Goal: Information Seeking & Learning: Check status

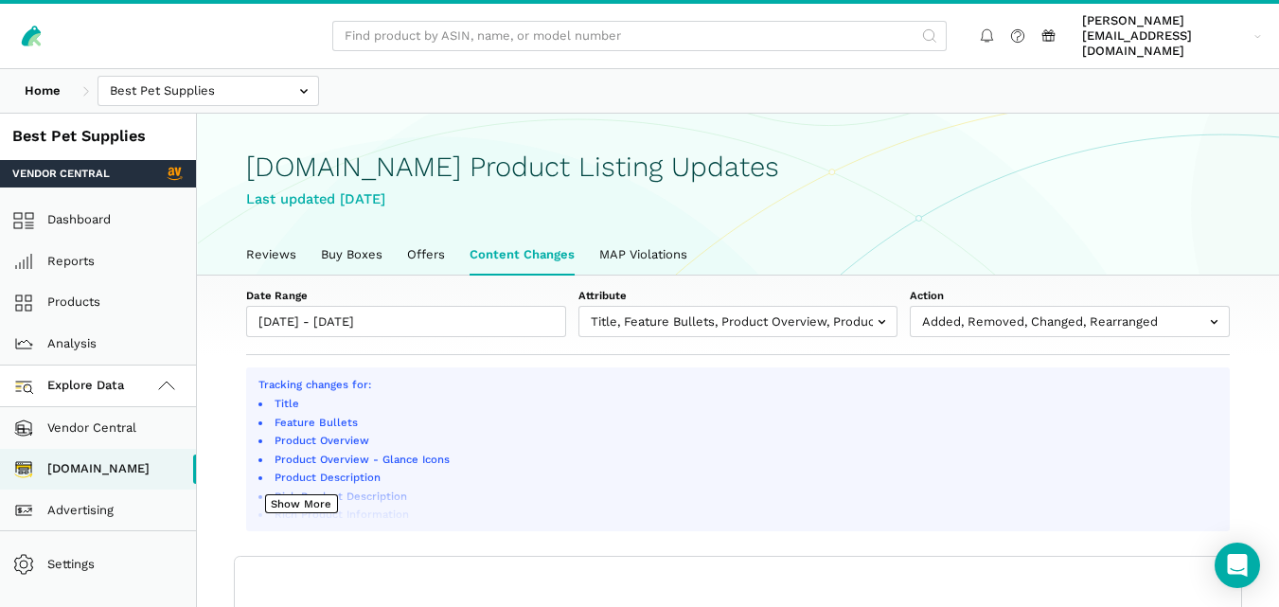
select select "100"
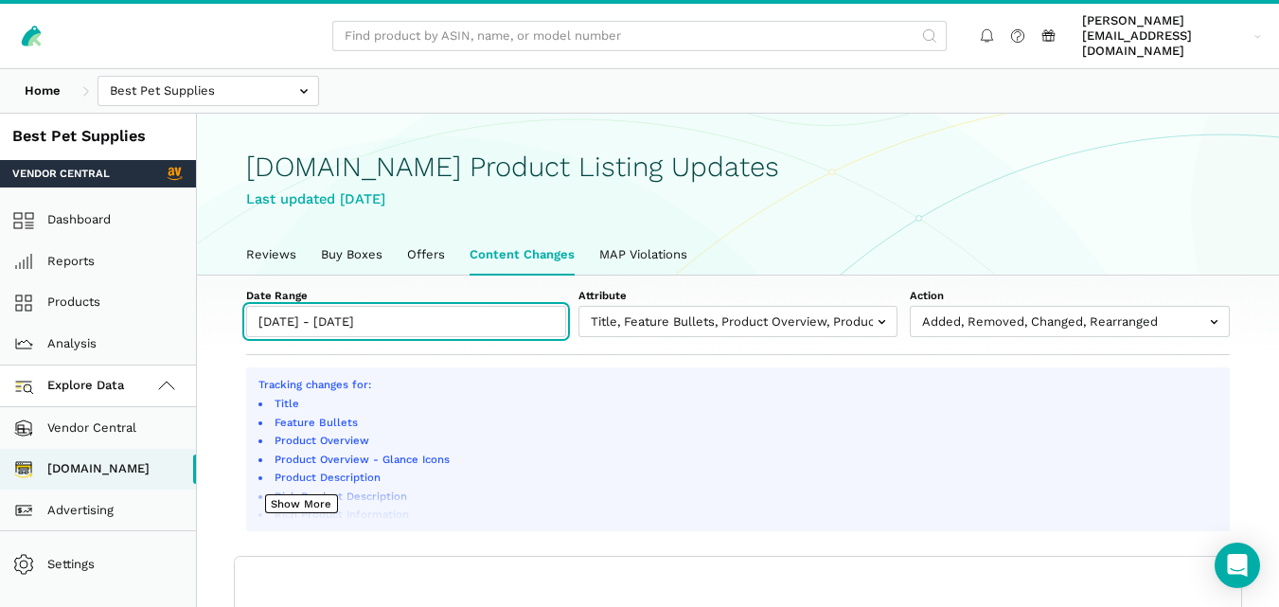
click at [422, 306] on input "[DATE] - [DATE]" at bounding box center [406, 321] width 320 height 31
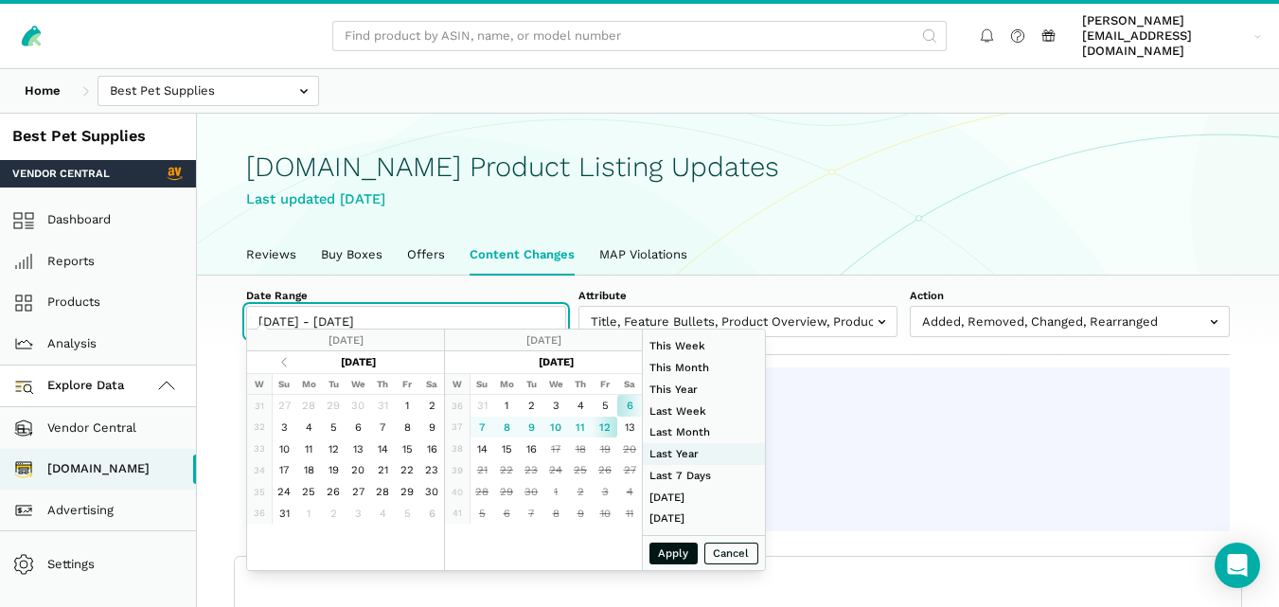
type input "[DATE]"
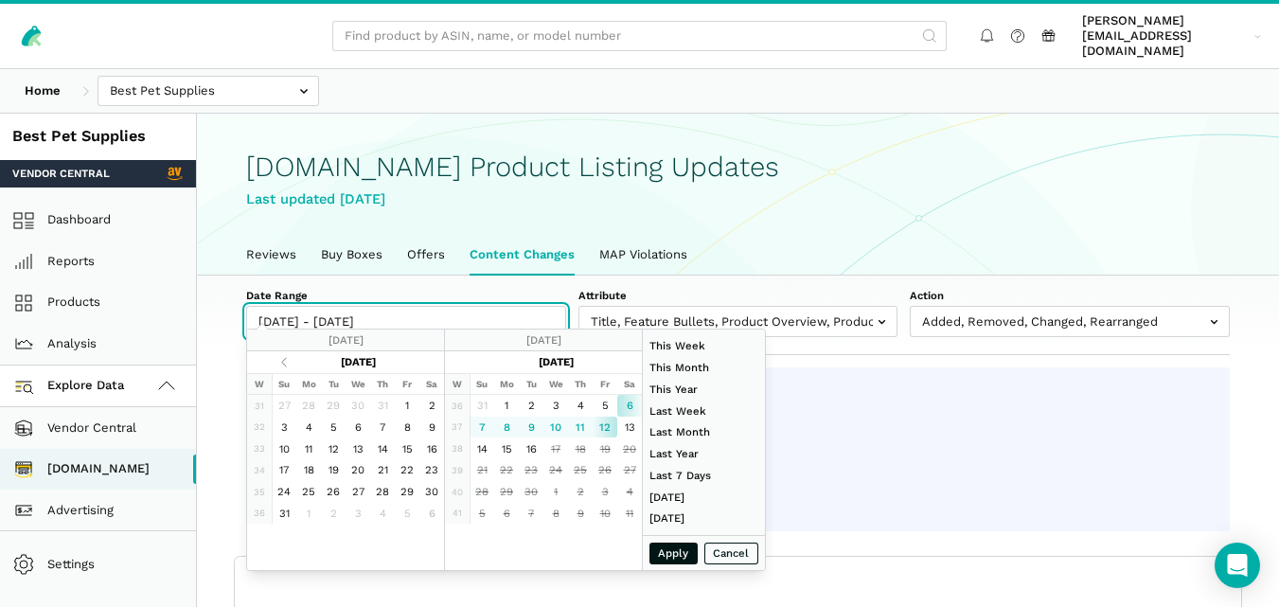
type input "[DATE]"
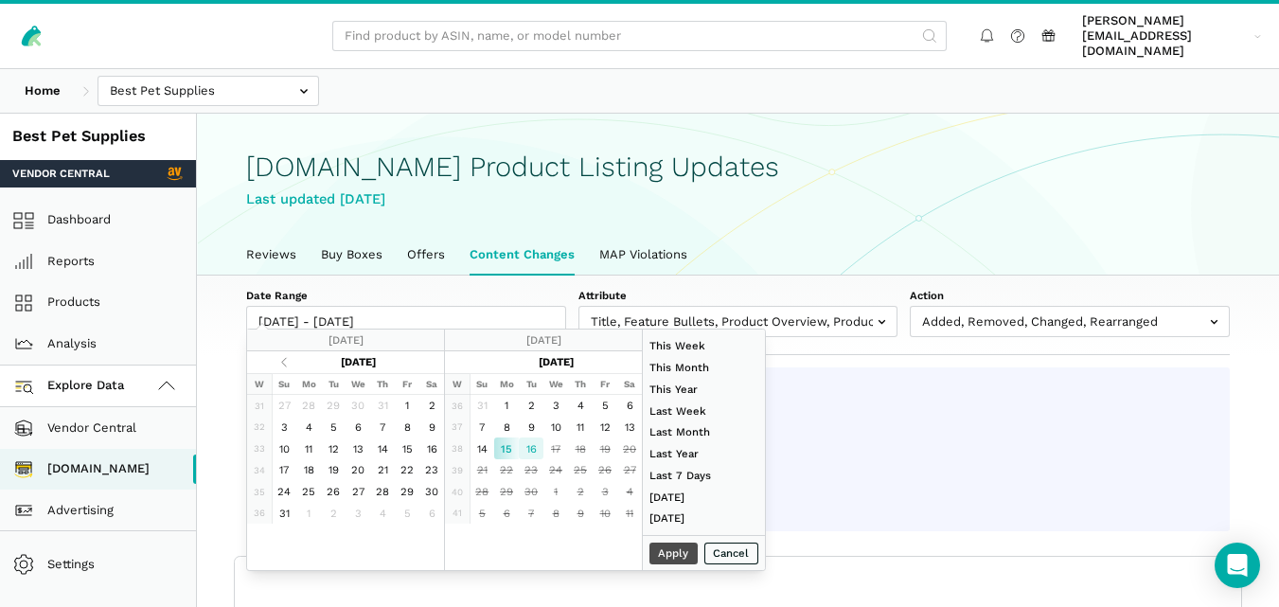
type input "[DATE]"
type input "09/16/2025"
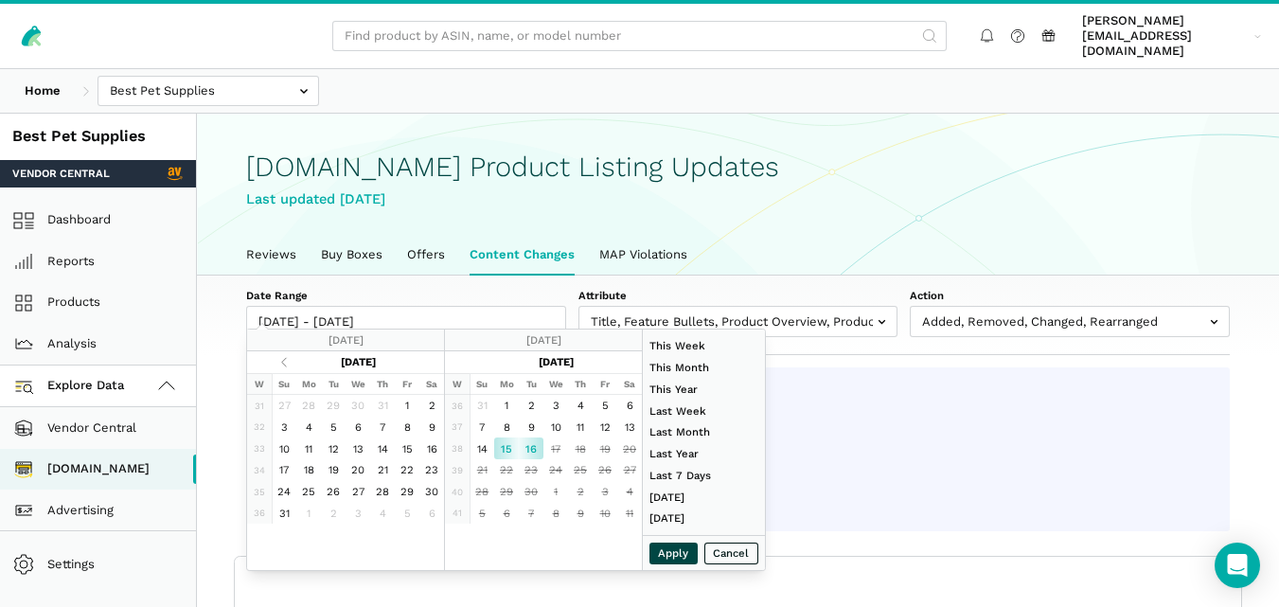
click at [668, 552] on button "Apply" at bounding box center [674, 554] width 49 height 22
type input "09/15/2025 - 09/16/2025"
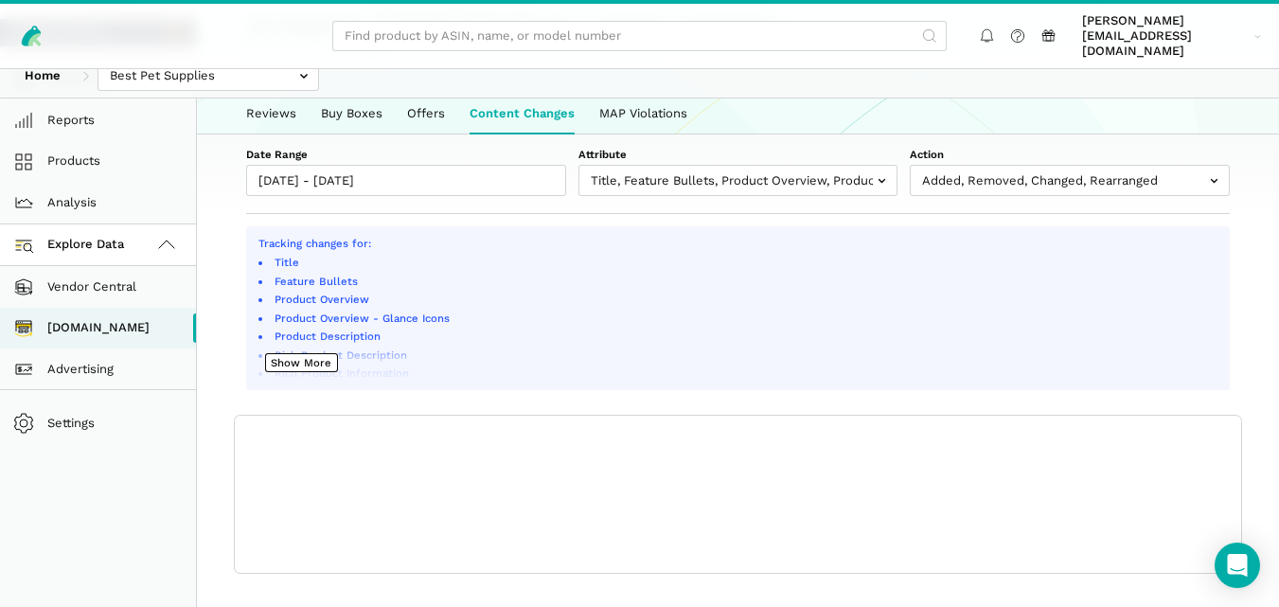
scroll to position [0, 0]
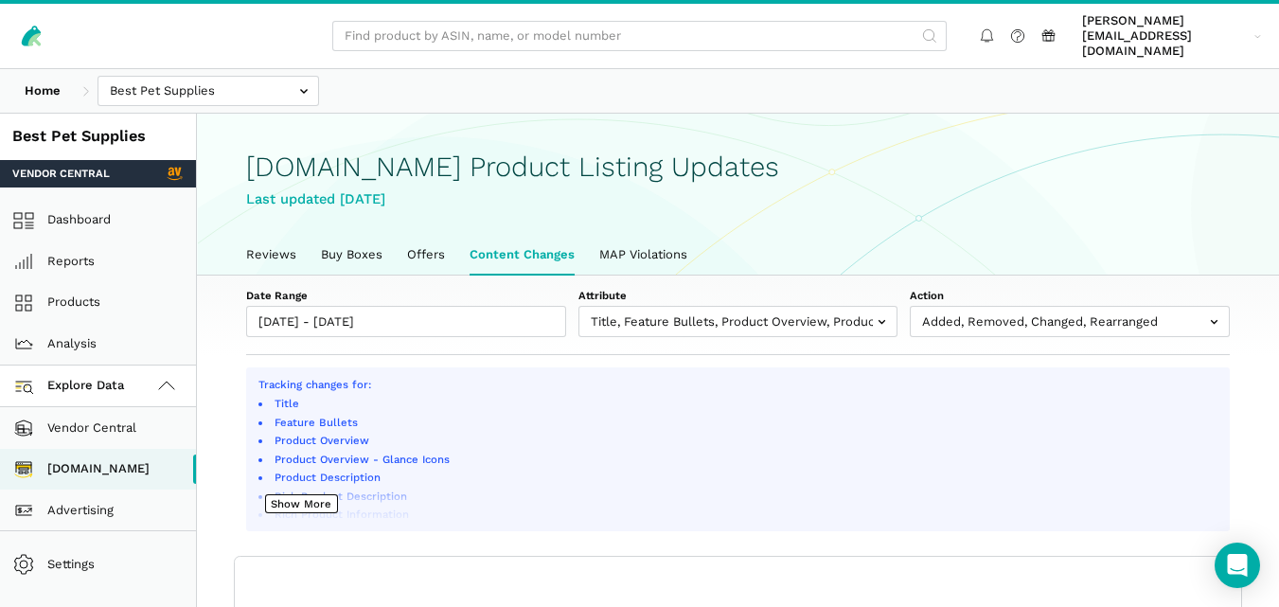
scroll to position [7, 0]
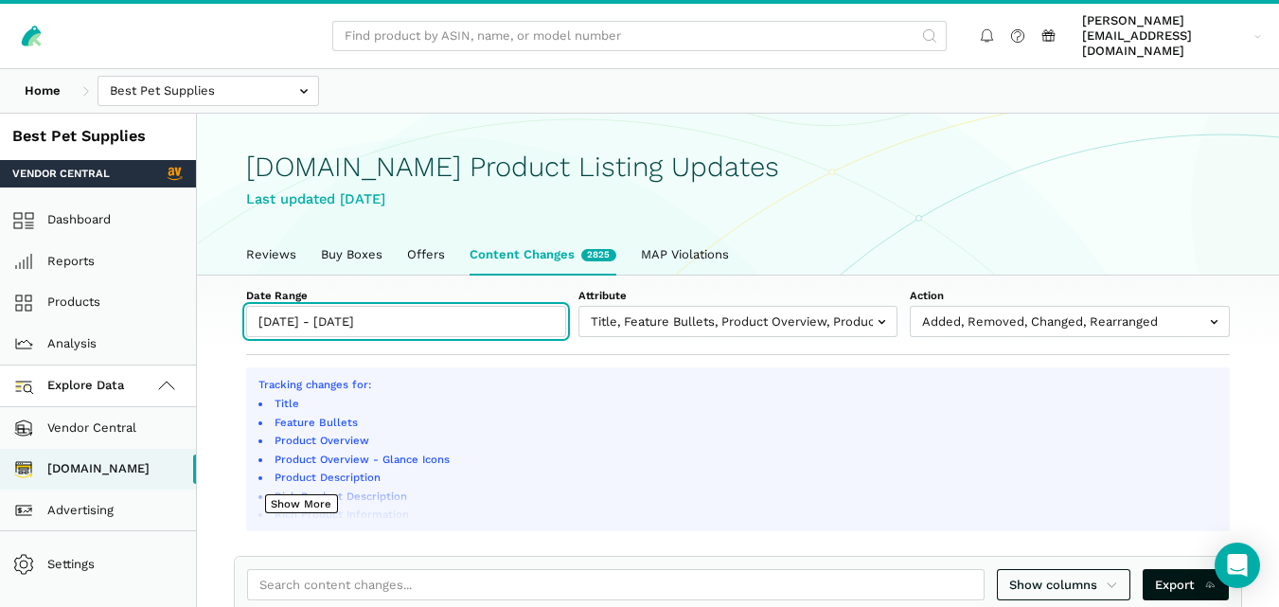
click at [492, 314] on input "[DATE] - [DATE]" at bounding box center [406, 321] width 320 height 31
type input "09/10/2025"
type input "09/16/2025"
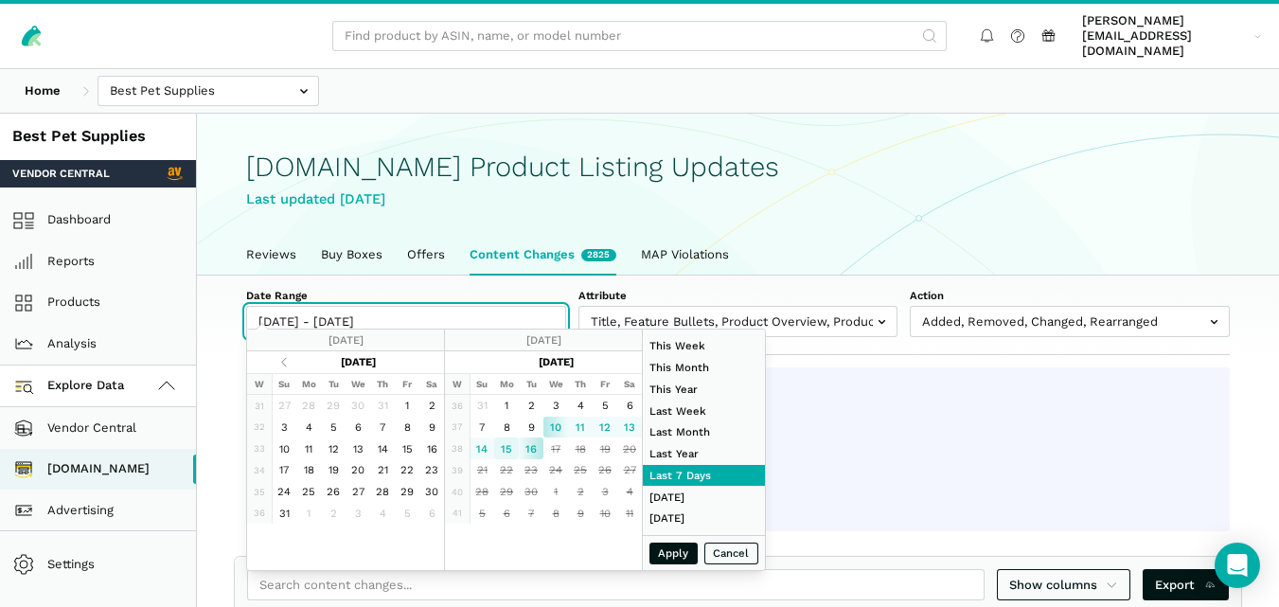
type input "09/15/2025"
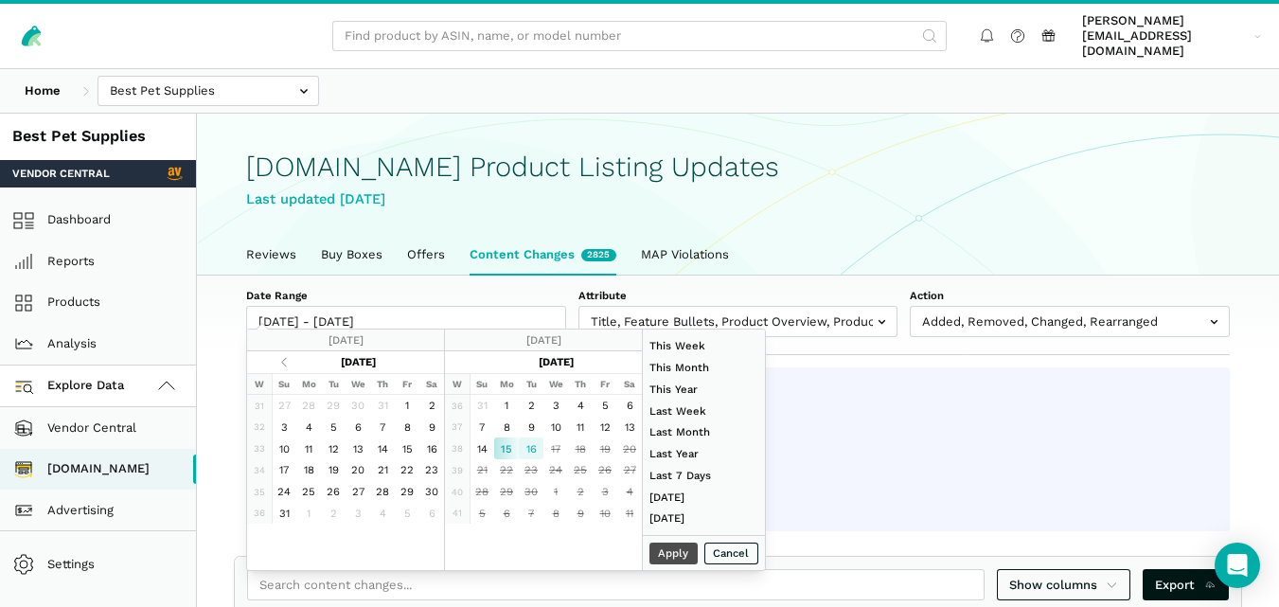
type input "09/16/2025"
type input "07/01/2025"
type input "07/31/2025"
type input "09/15/2025"
type input "09/16/2025"
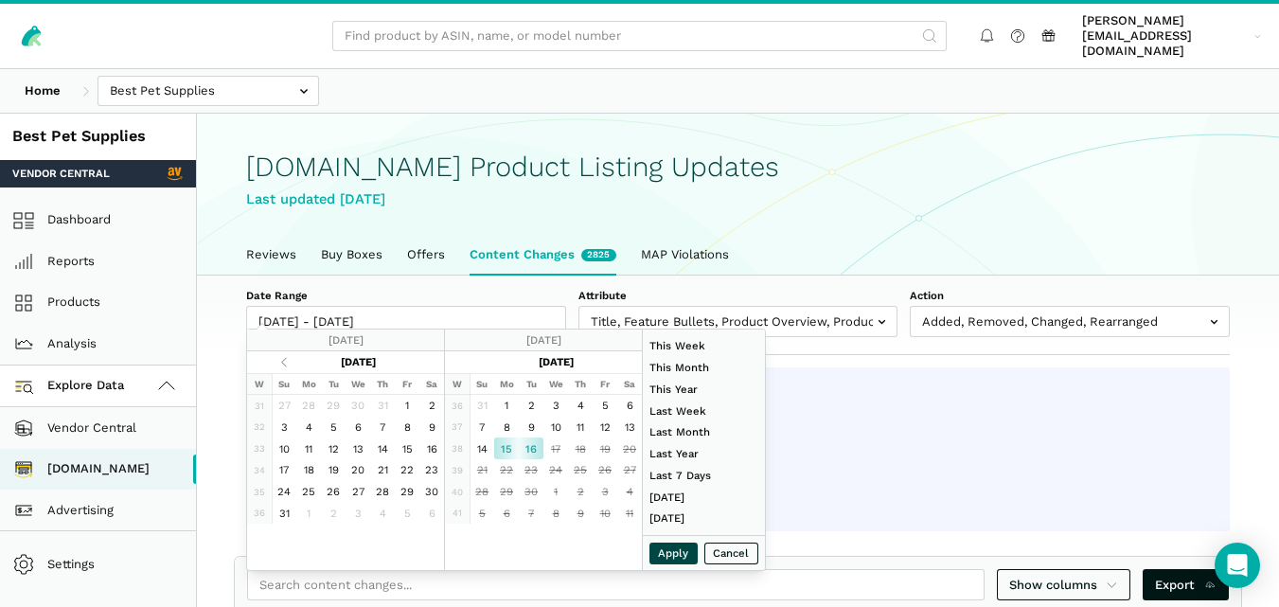
click at [656, 548] on button "Apply" at bounding box center [674, 554] width 49 height 22
type input "09/15/2025 - 09/16/2025"
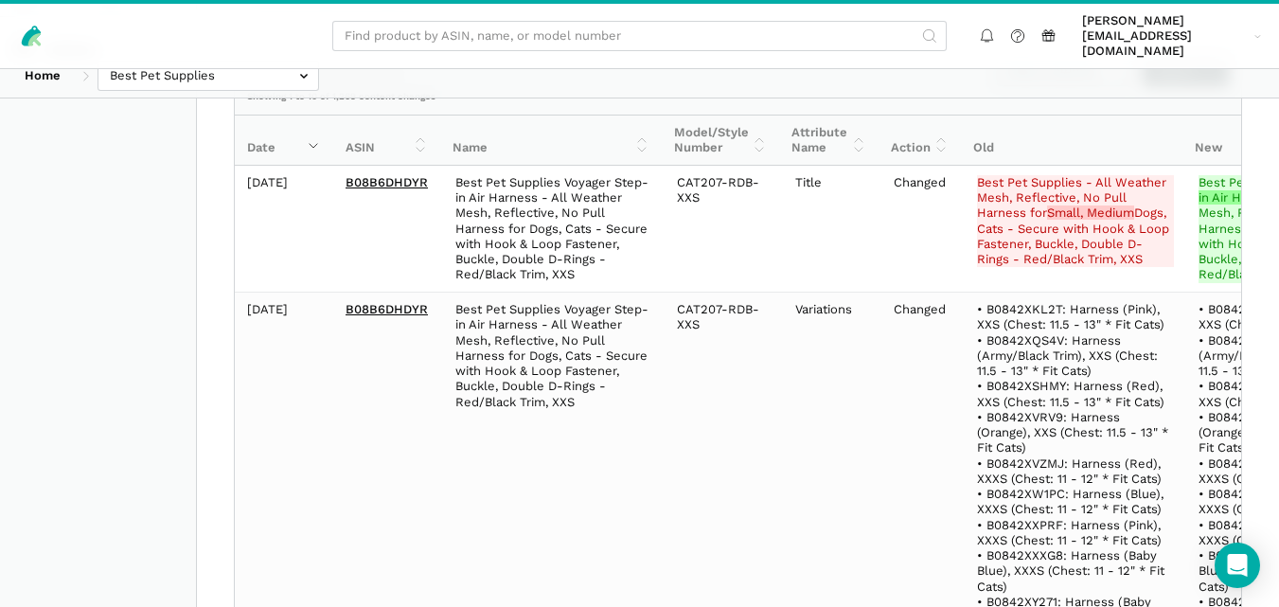
scroll to position [468, 0]
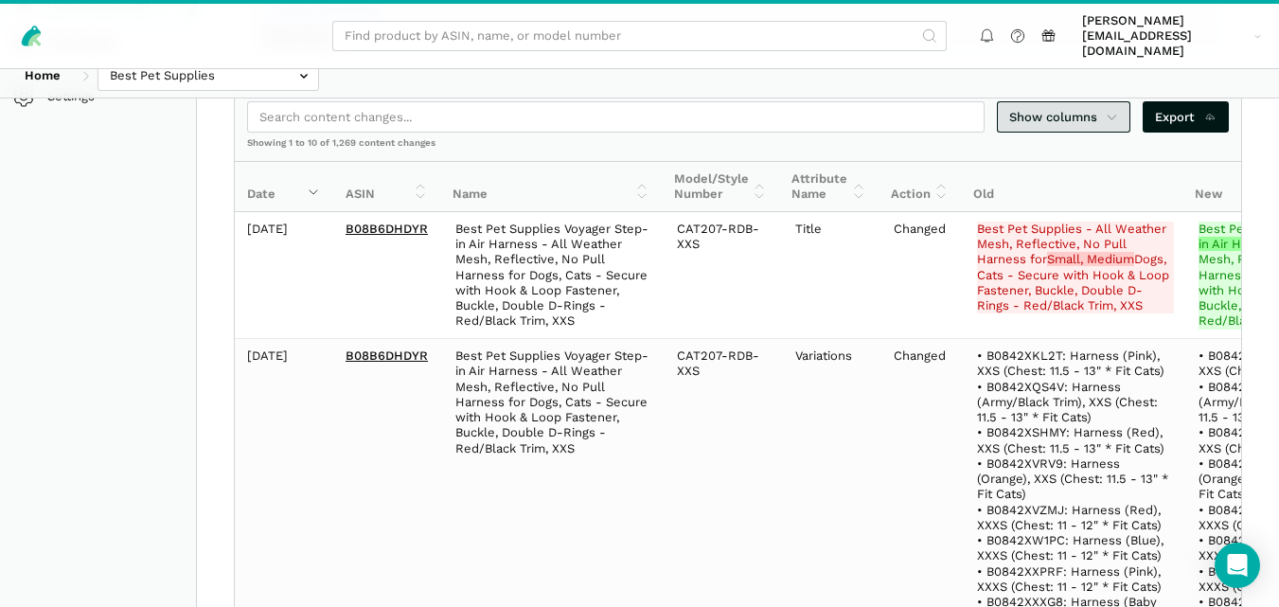
click at [1120, 103] on link "Show columns" at bounding box center [1064, 116] width 134 height 31
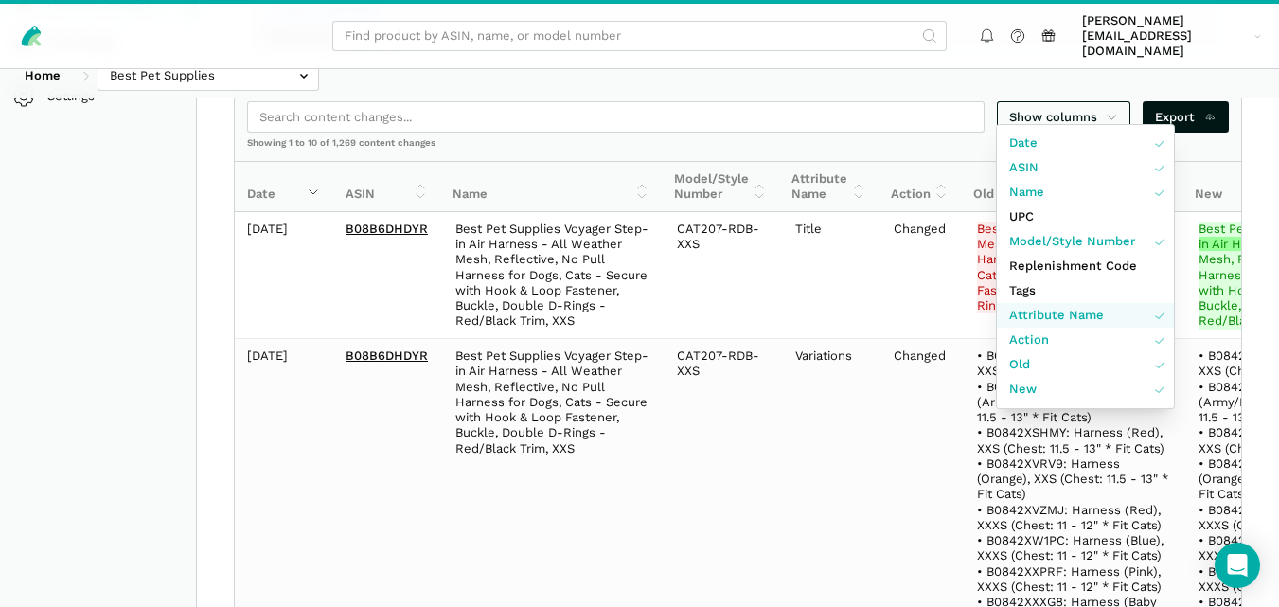
click at [1064, 307] on span "Attribute Name" at bounding box center [1056, 315] width 95 height 19
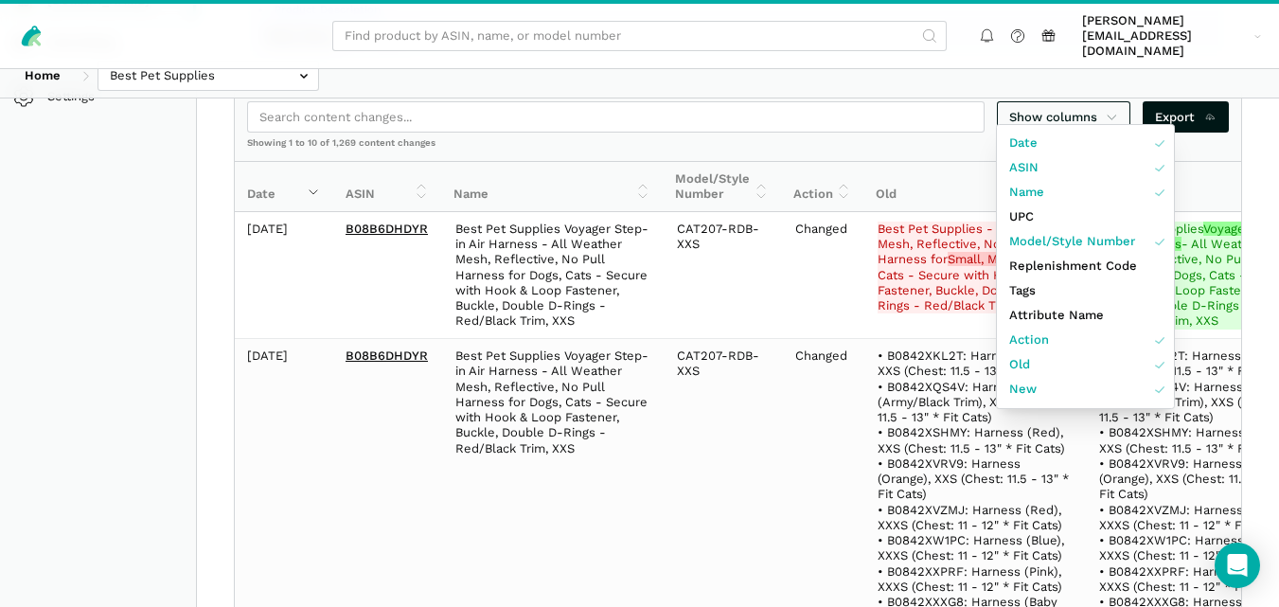
click at [805, 410] on div at bounding box center [639, 303] width 1279 height 607
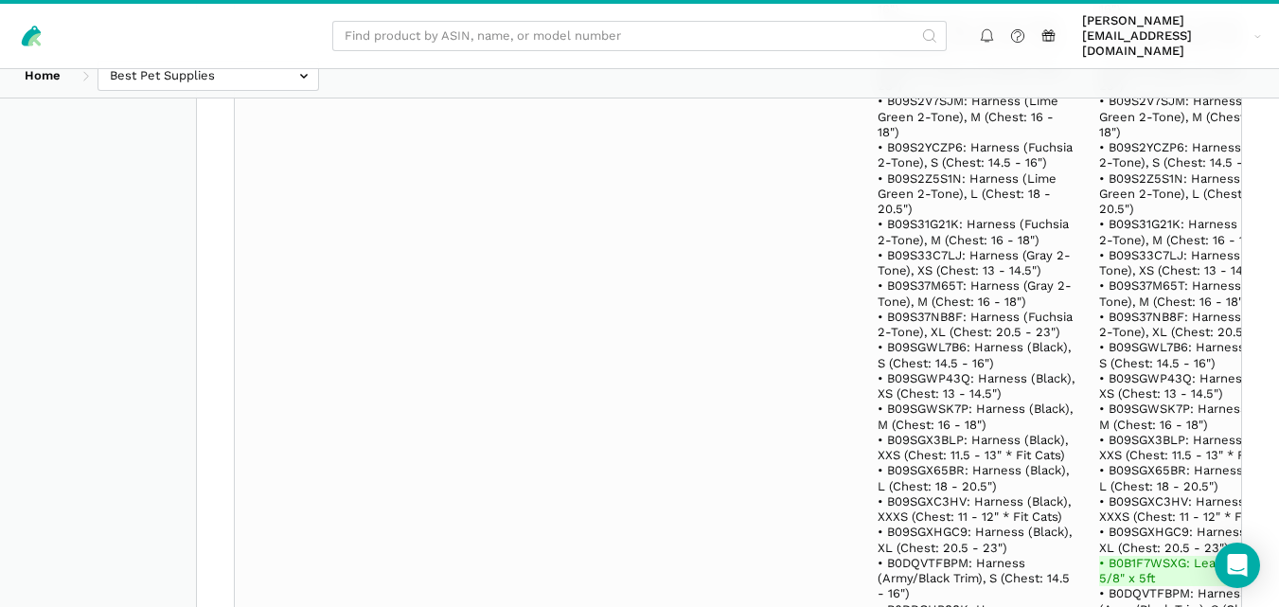
scroll to position [27502, 0]
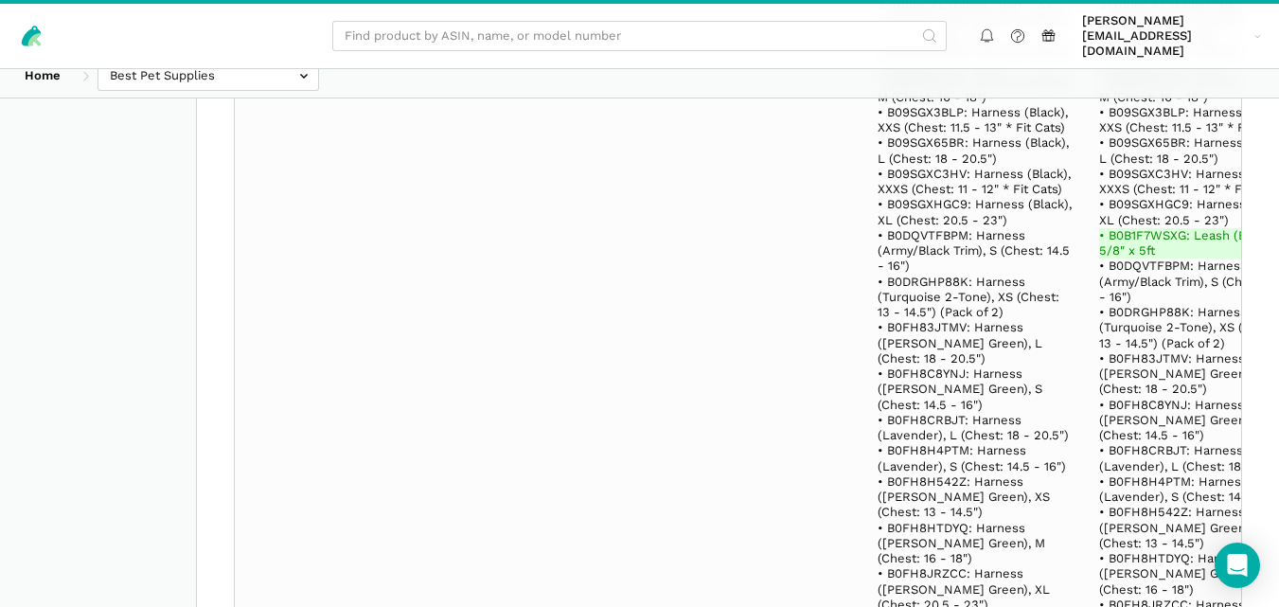
select select "100"
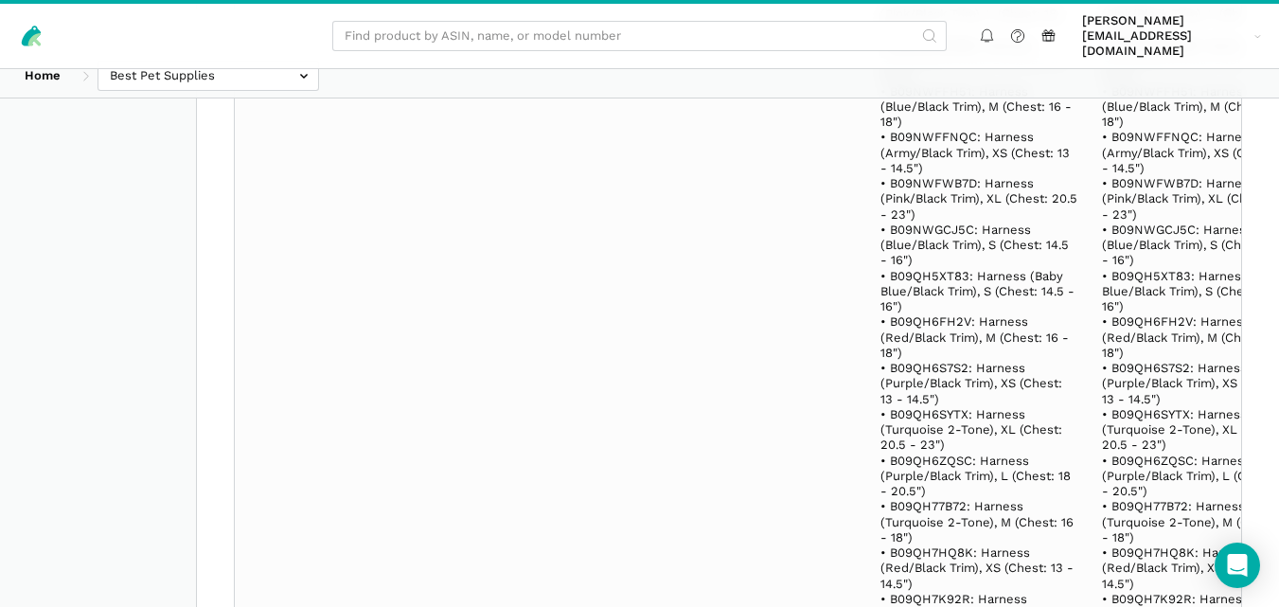
scroll to position [205958, 0]
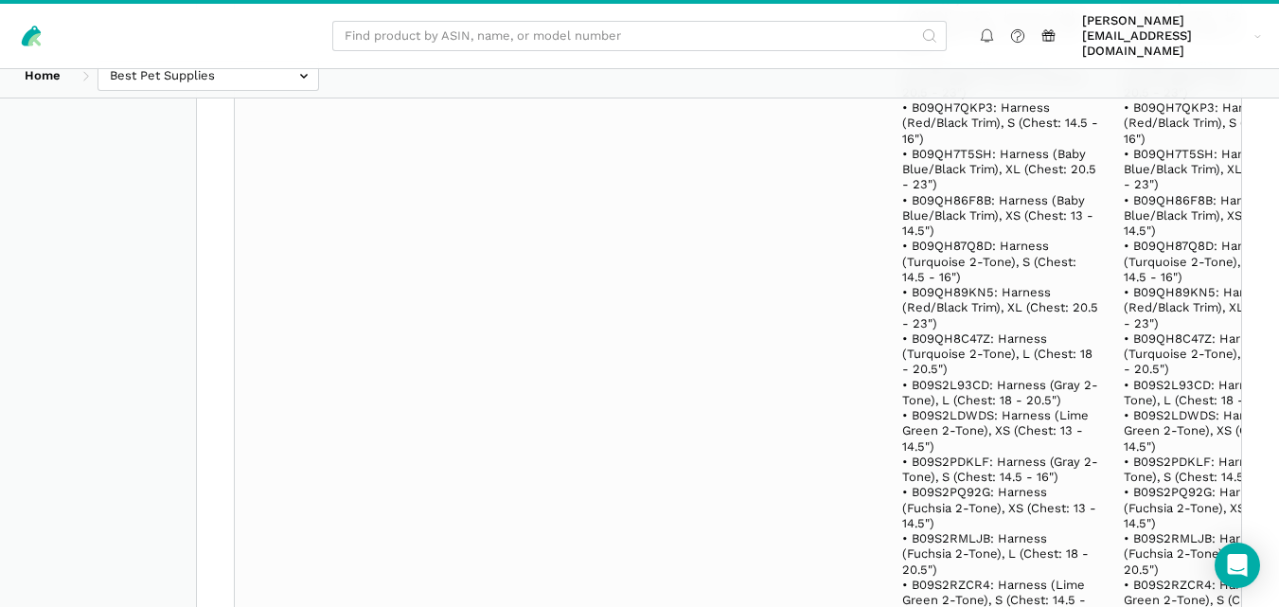
scroll to position [160639, 0]
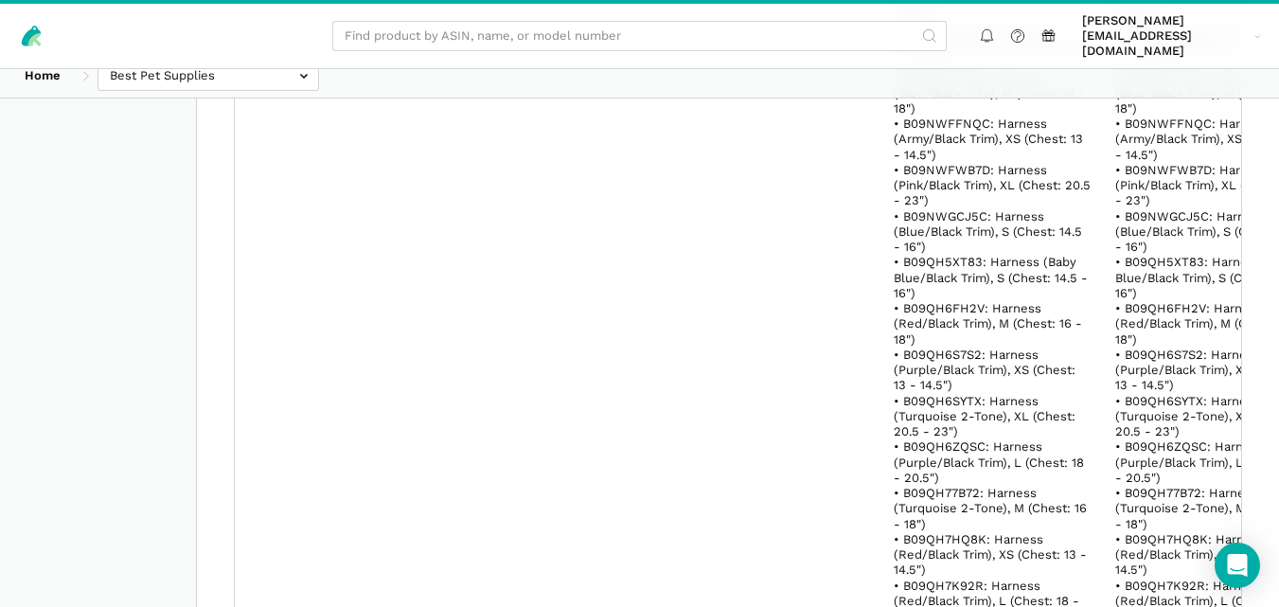
scroll to position [161396, 0]
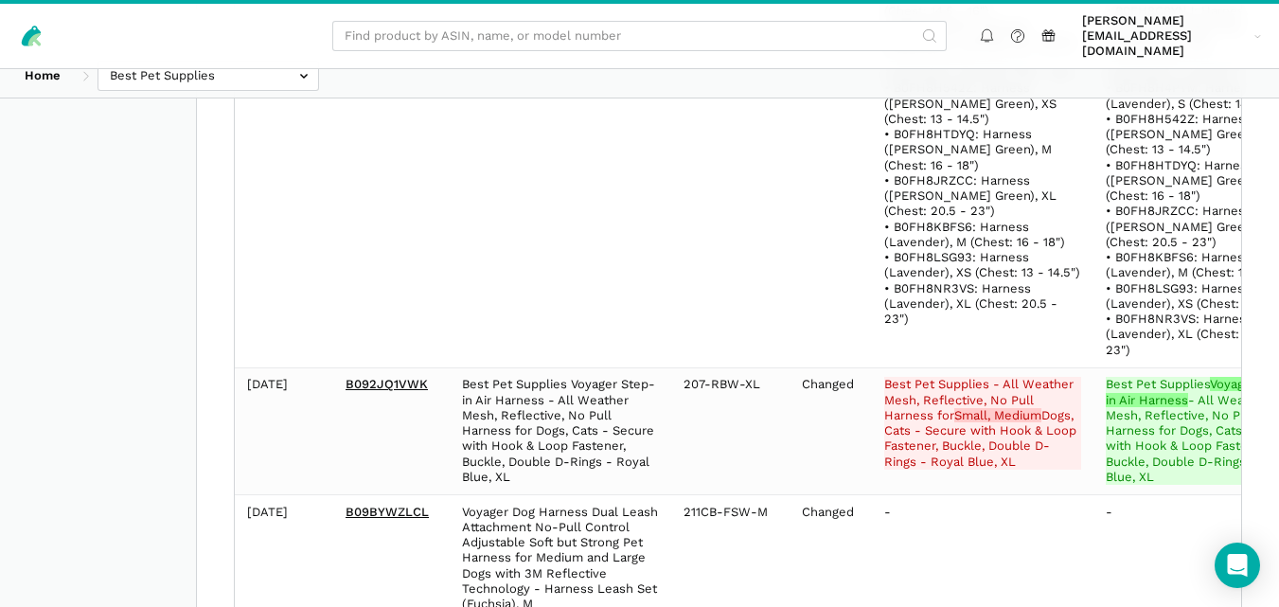
scroll to position [0, 0]
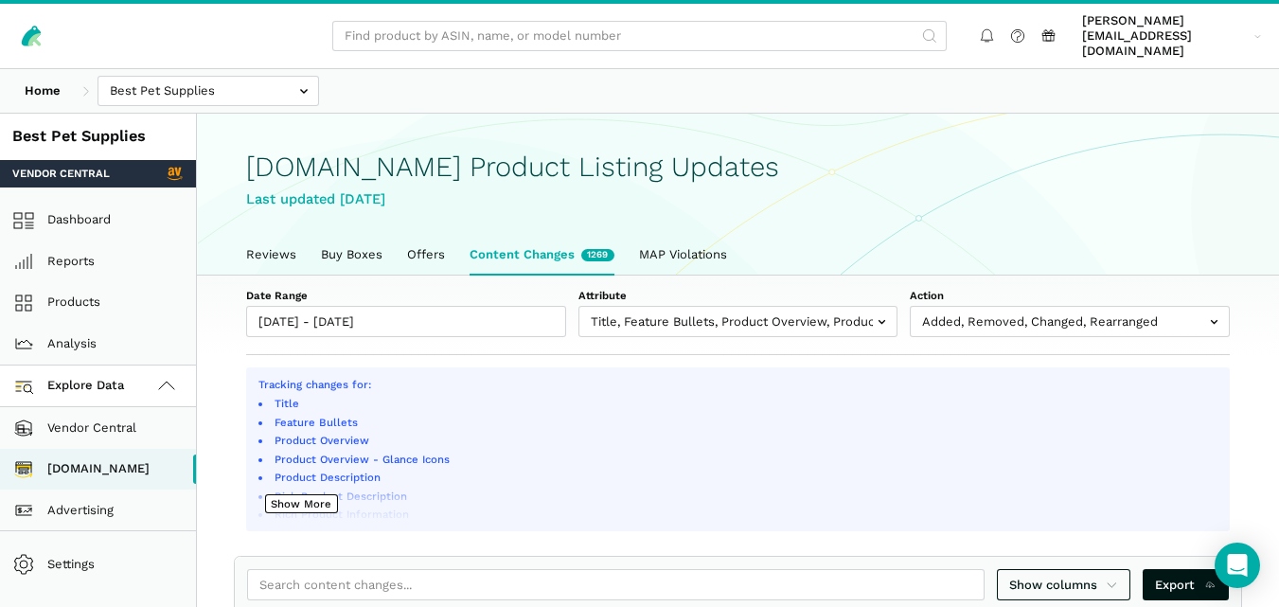
drag, startPoint x: 1288, startPoint y: 9, endPoint x: 936, endPoint y: 69, distance: 356.3
click at [936, 69] on div "Home Best Pet Supplies Competitors" at bounding box center [639, 91] width 1279 height 44
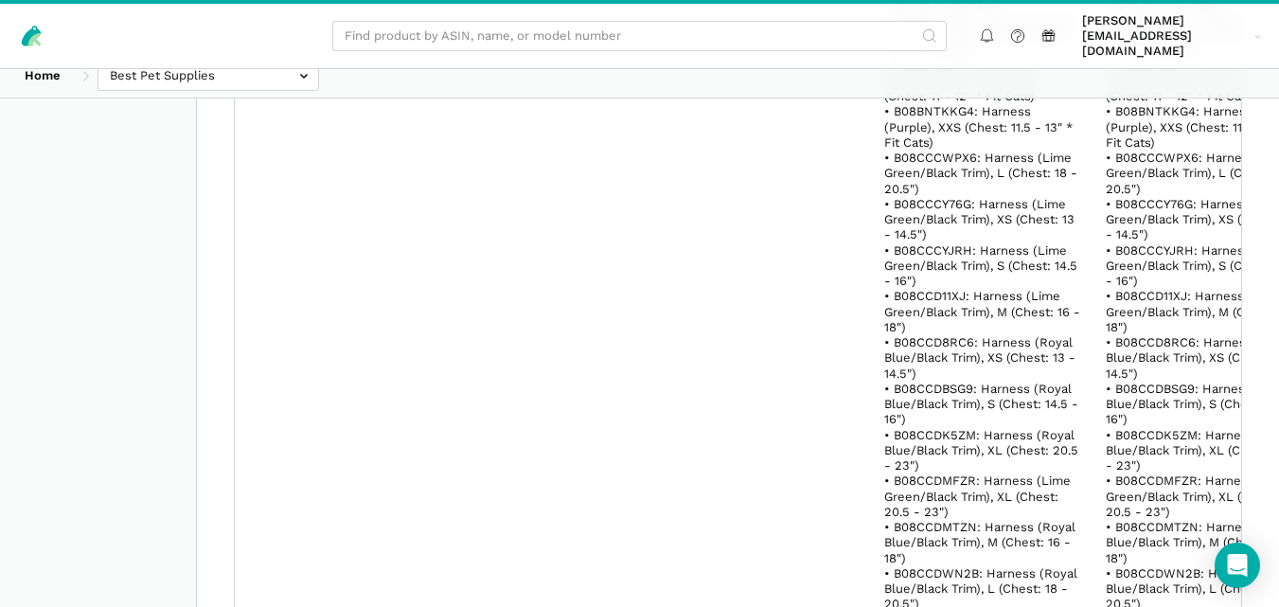
scroll to position [184582, 0]
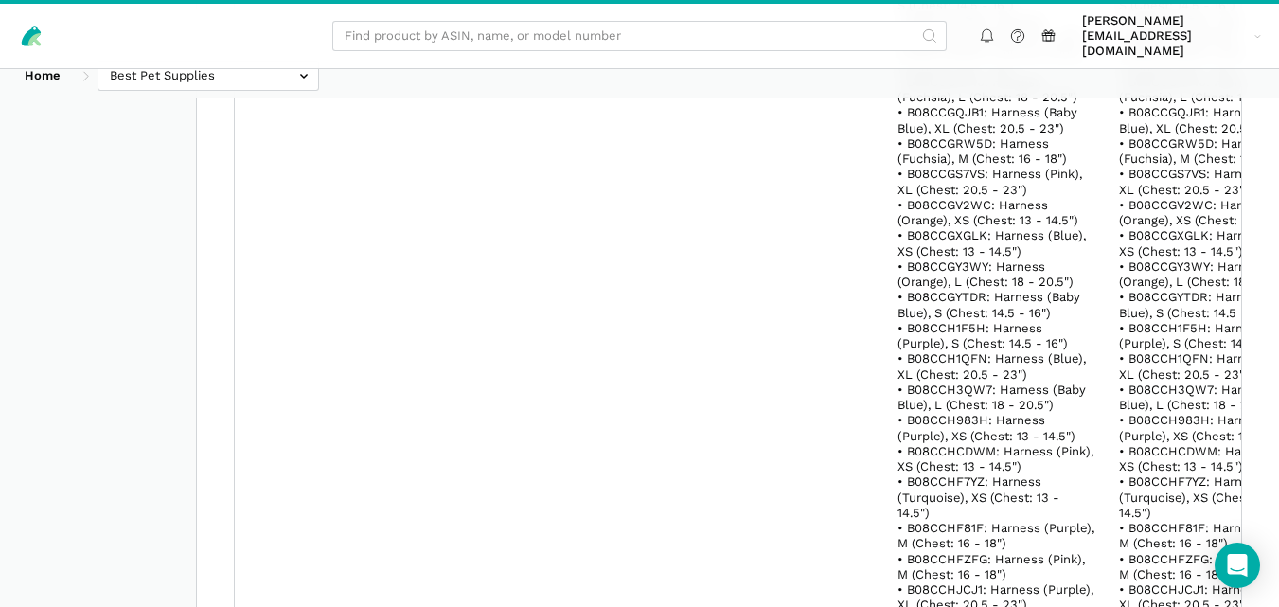
scroll to position [163197, 0]
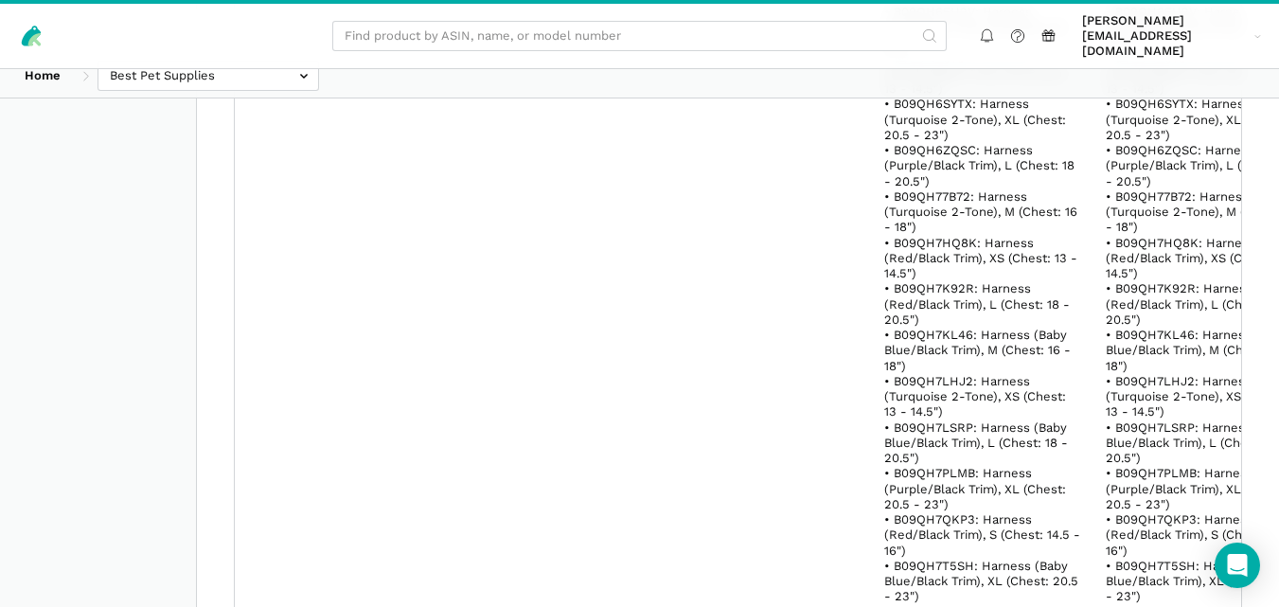
scroll to position [185047, 0]
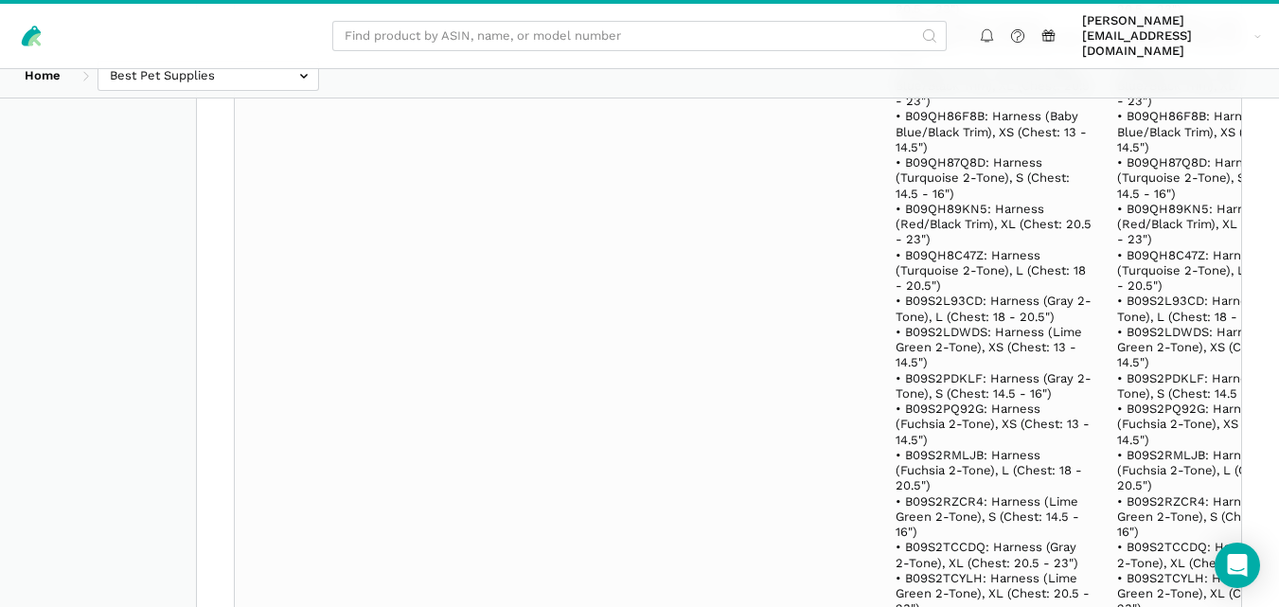
scroll to position [118746, 0]
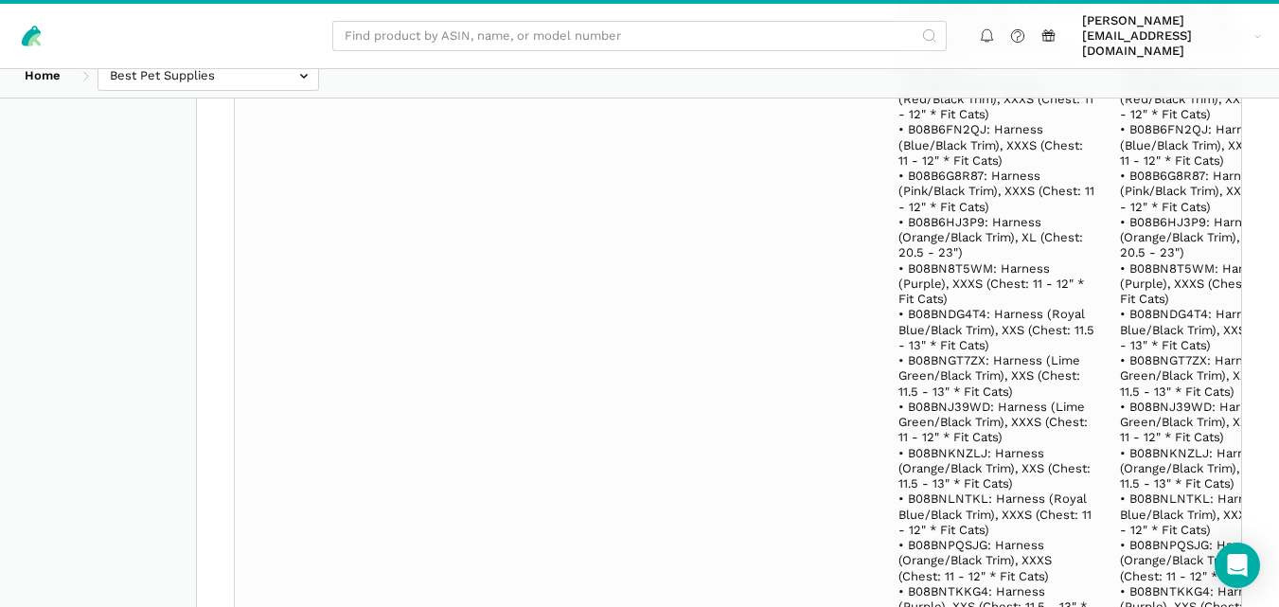
scroll to position [130621, 0]
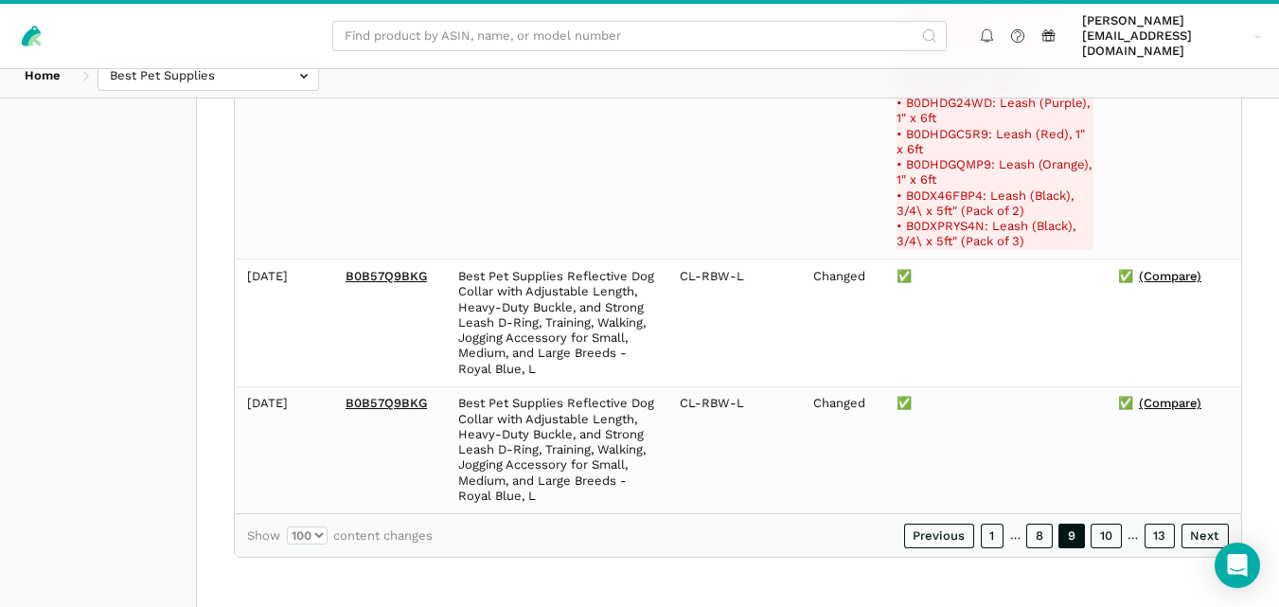
scroll to position [76735, 0]
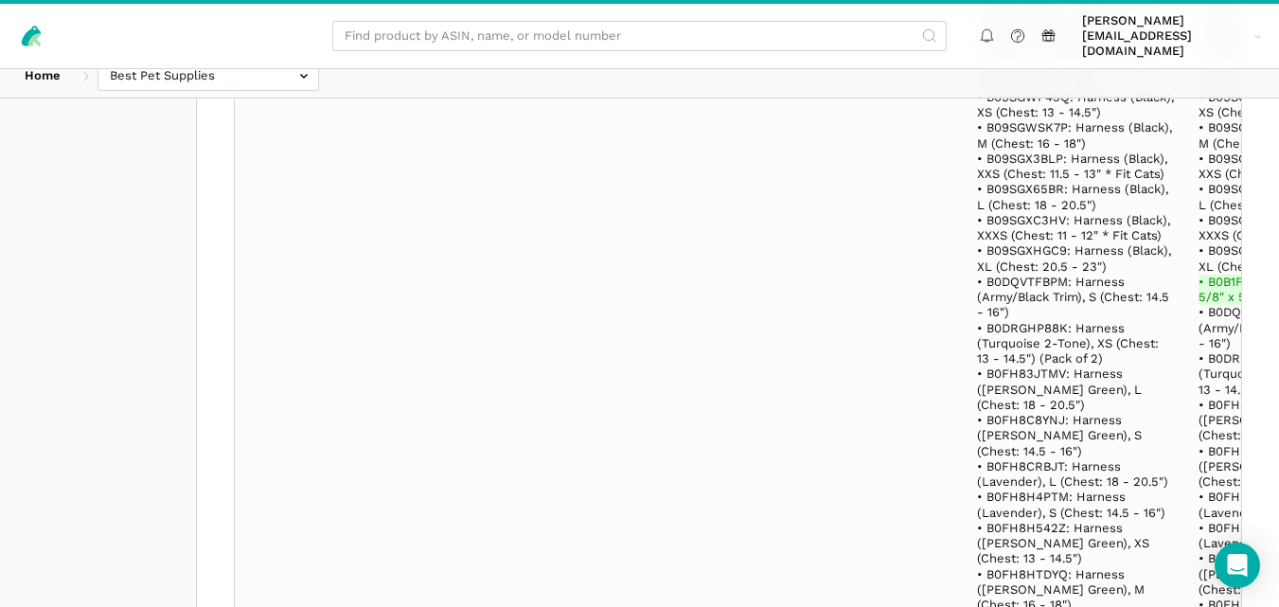
scroll to position [27502, 0]
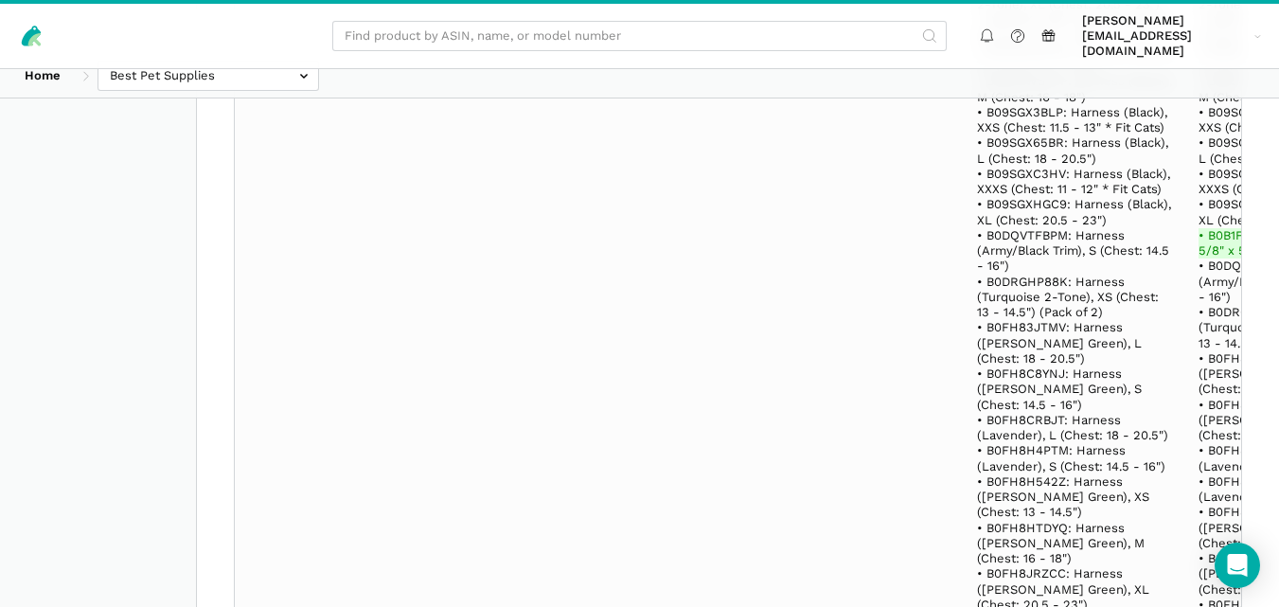
select select "100"
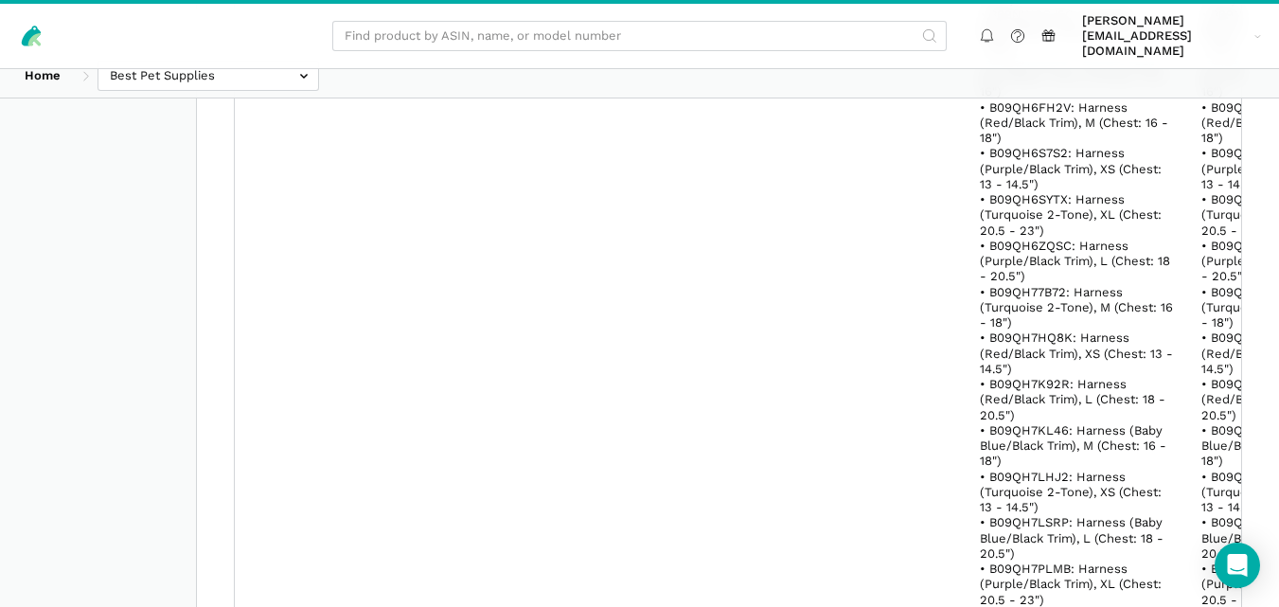
scroll to position [205958, 0]
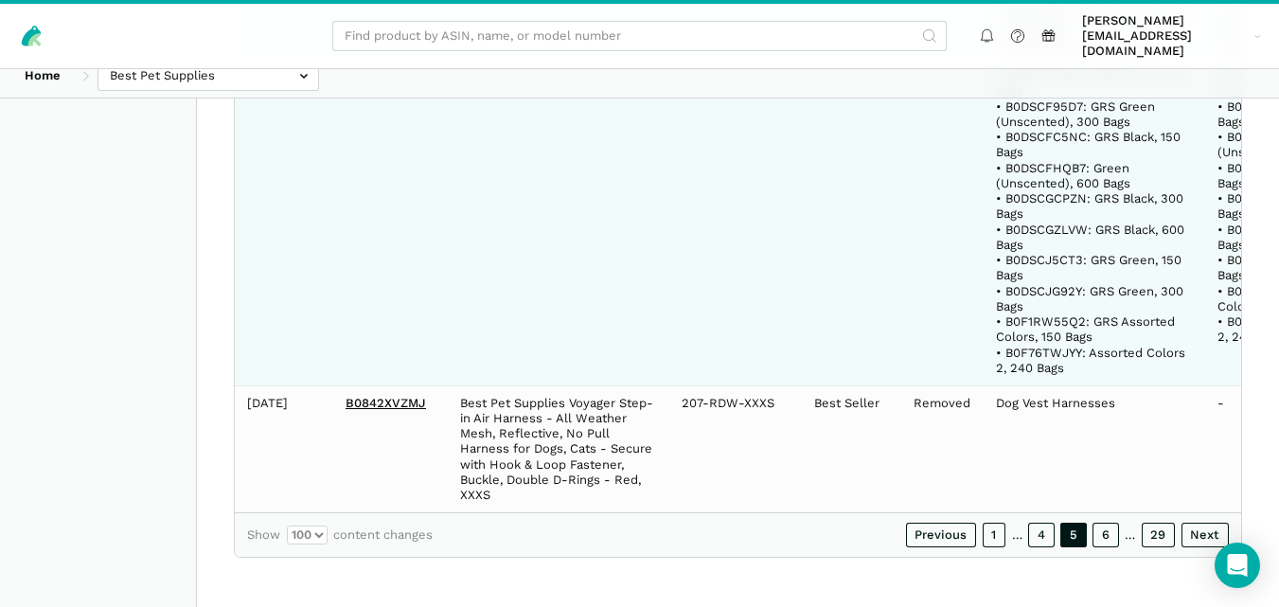
scroll to position [169721, 0]
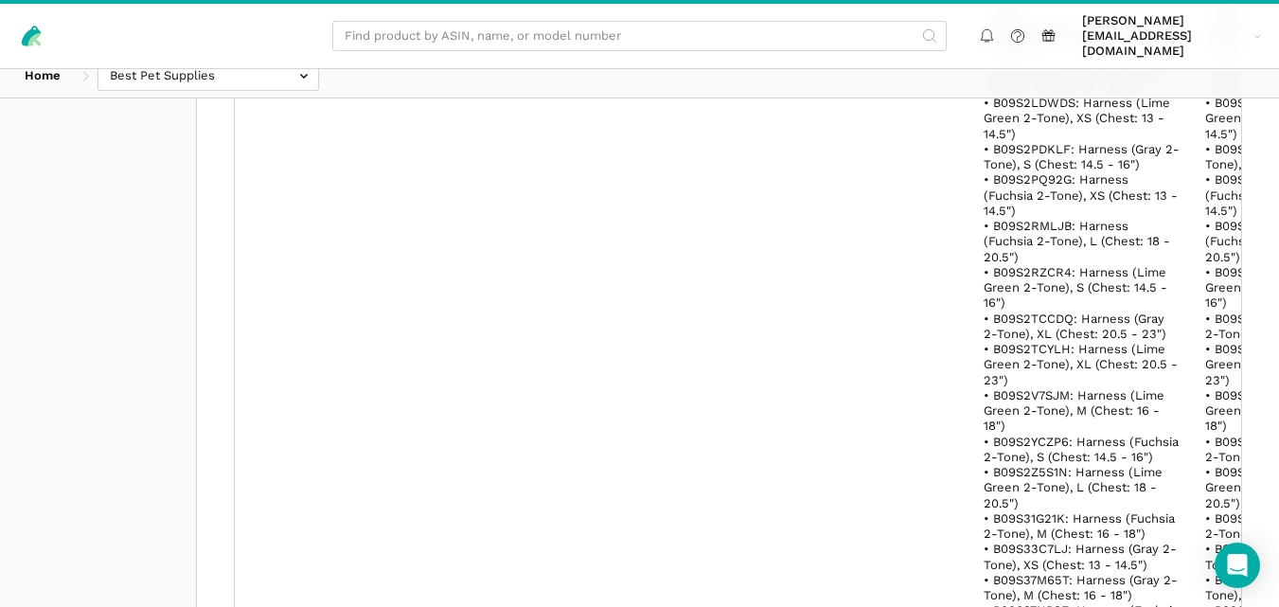
scroll to position [185047, 0]
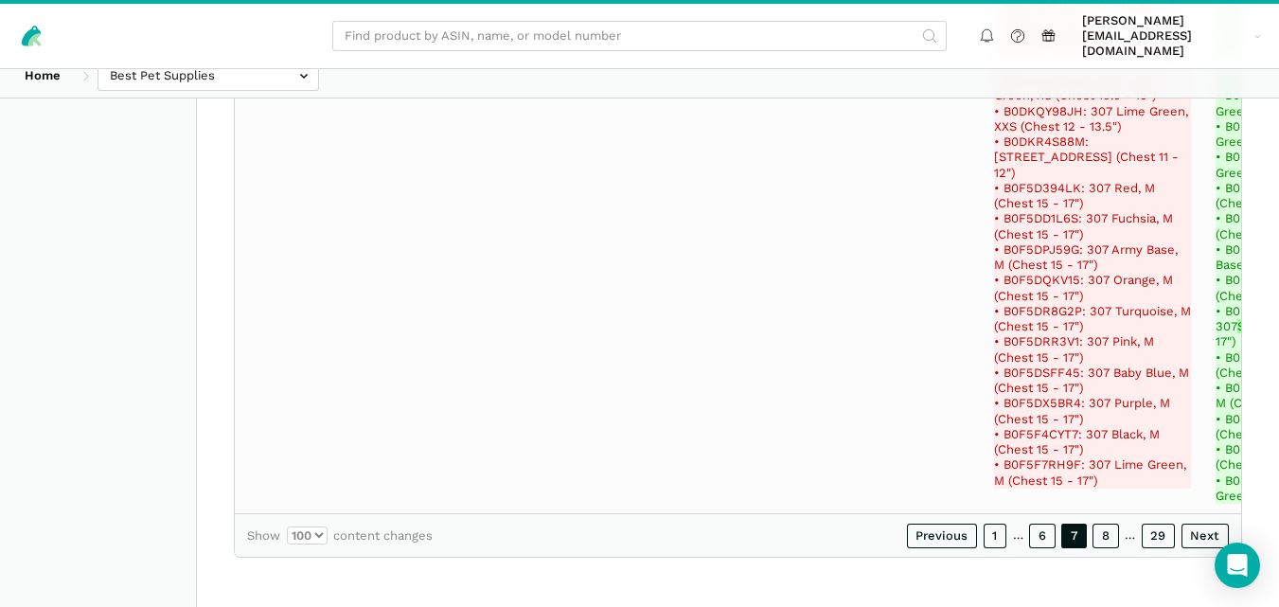
scroll to position [120193, 0]
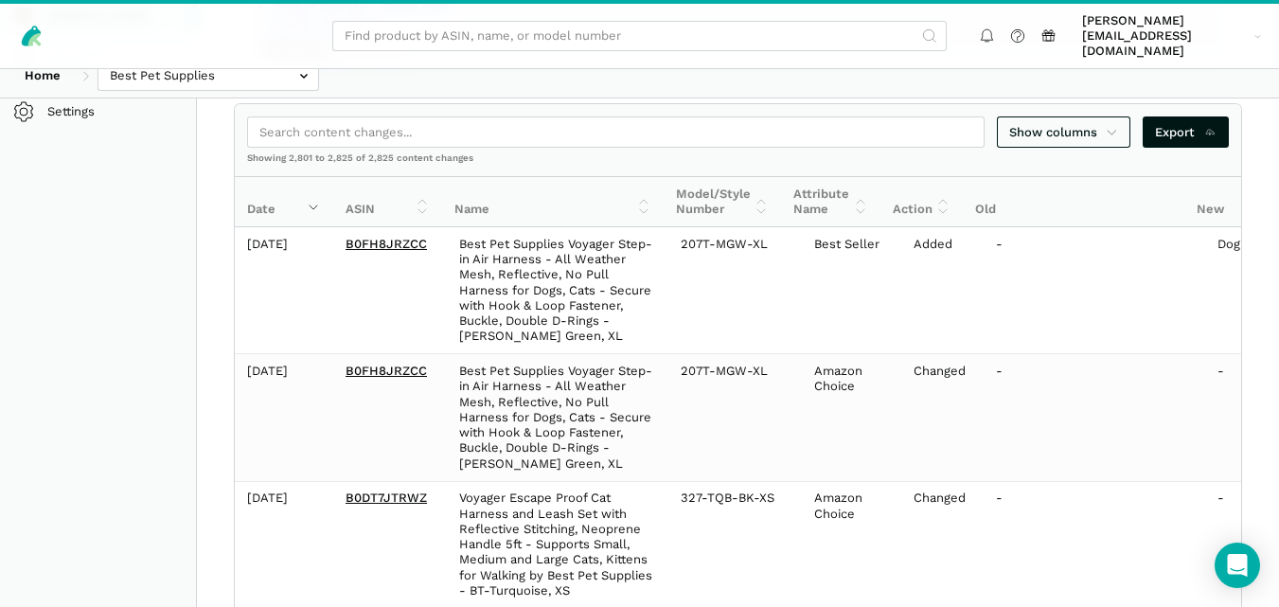
scroll to position [424, 0]
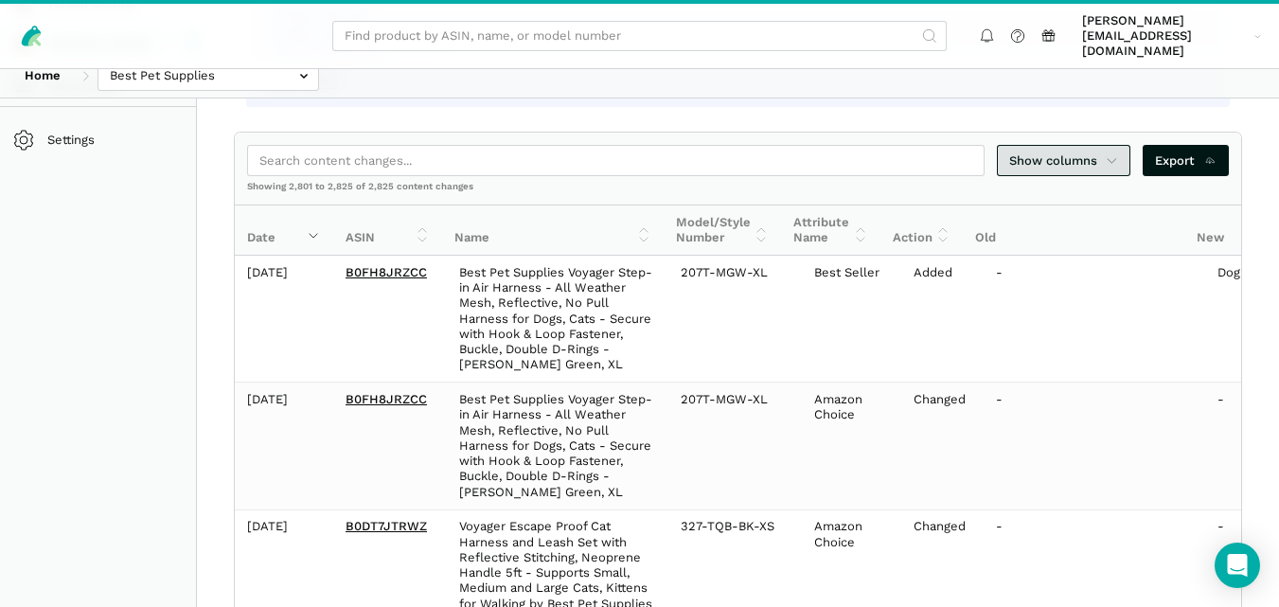
click at [1097, 155] on link "Show columns" at bounding box center [1064, 160] width 134 height 31
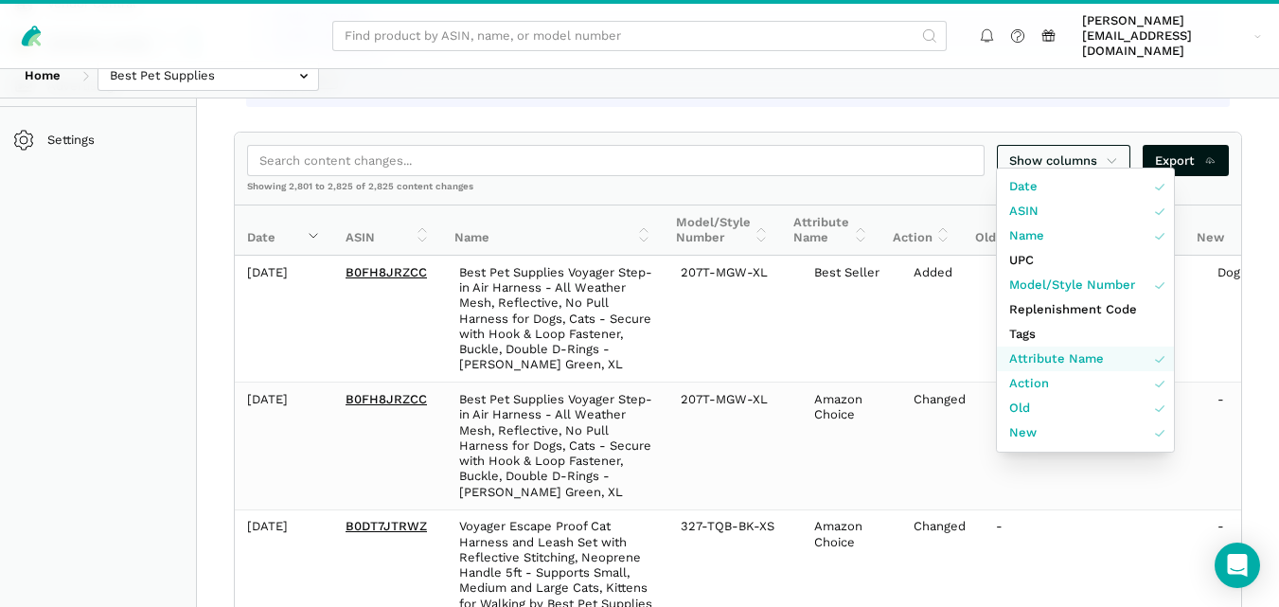
click at [1061, 357] on span "Attribute Name" at bounding box center [1056, 358] width 95 height 19
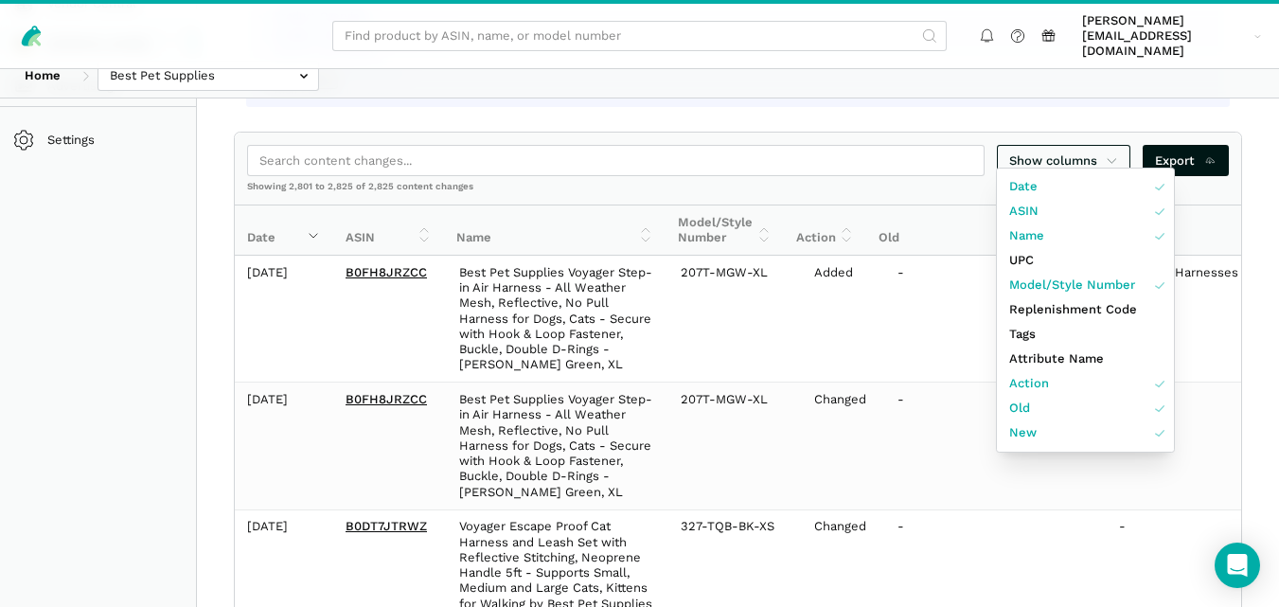
click at [1276, 264] on div at bounding box center [639, 303] width 1279 height 607
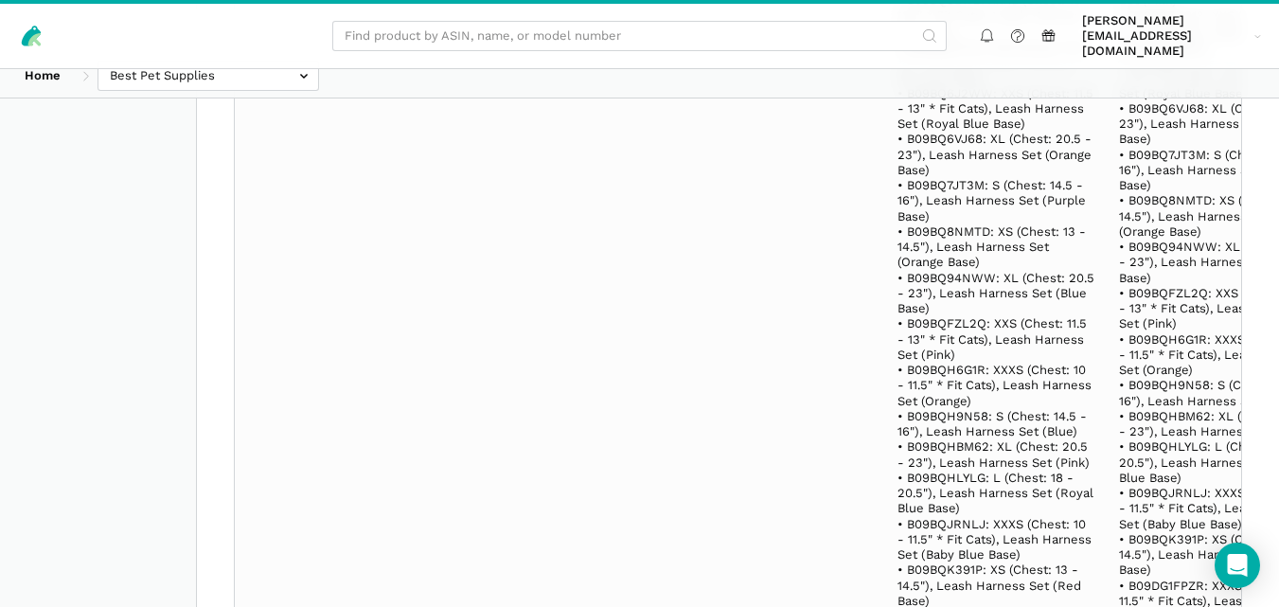
scroll to position [16515, 0]
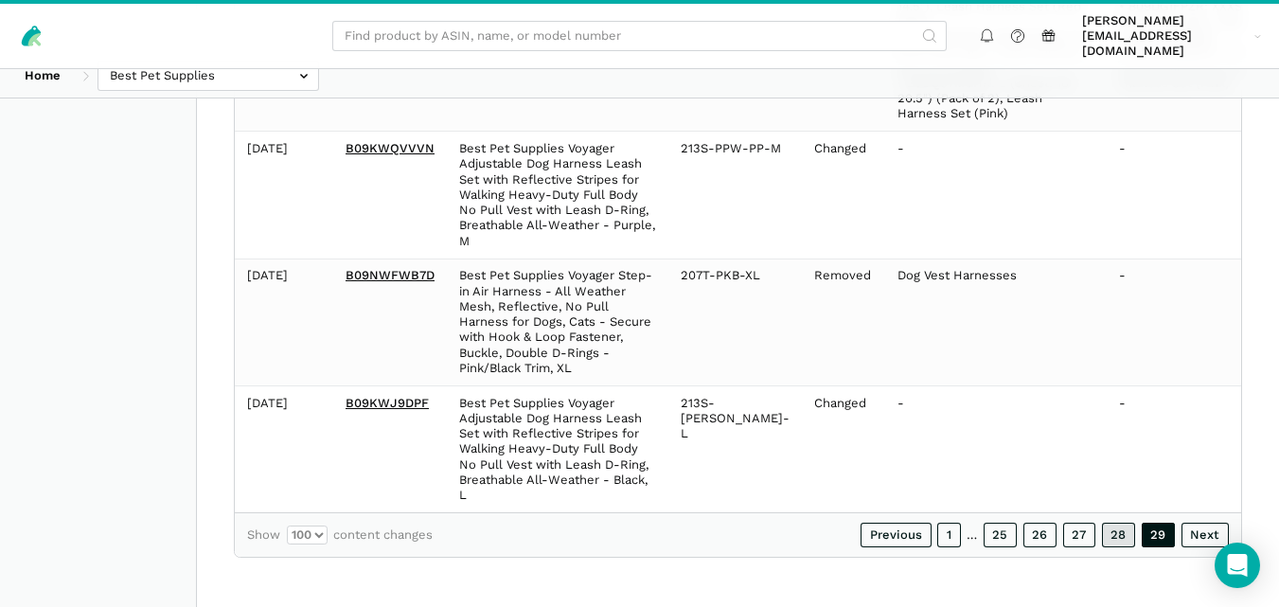
click at [1117, 530] on link "28" at bounding box center [1119, 535] width 34 height 25
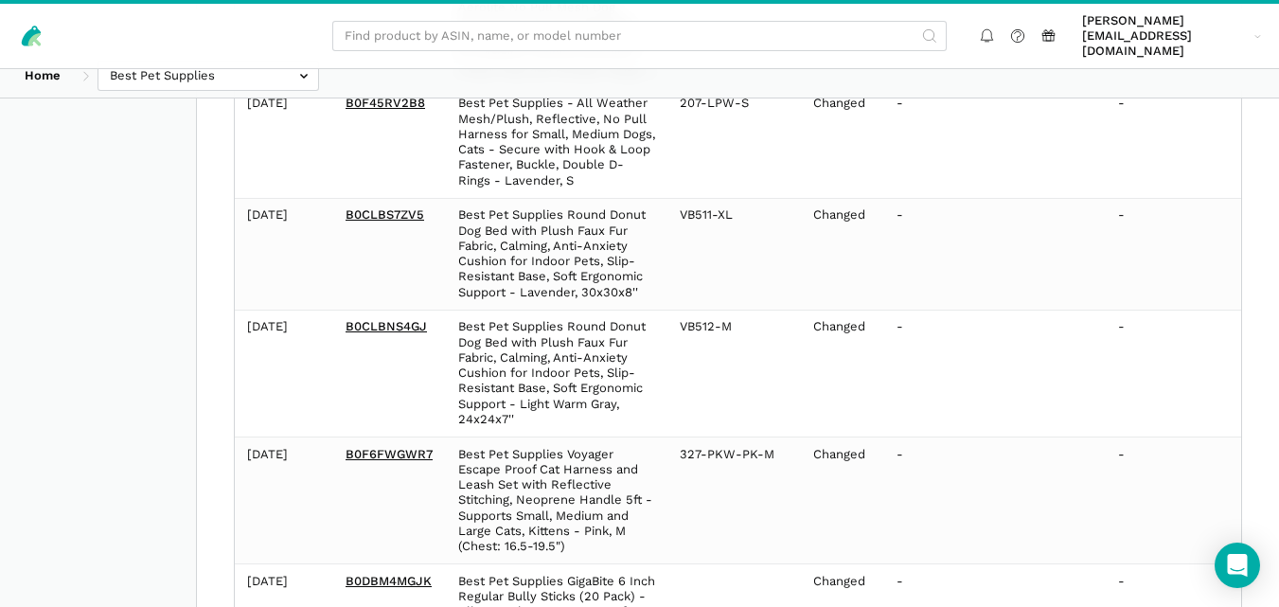
scroll to position [52146, 0]
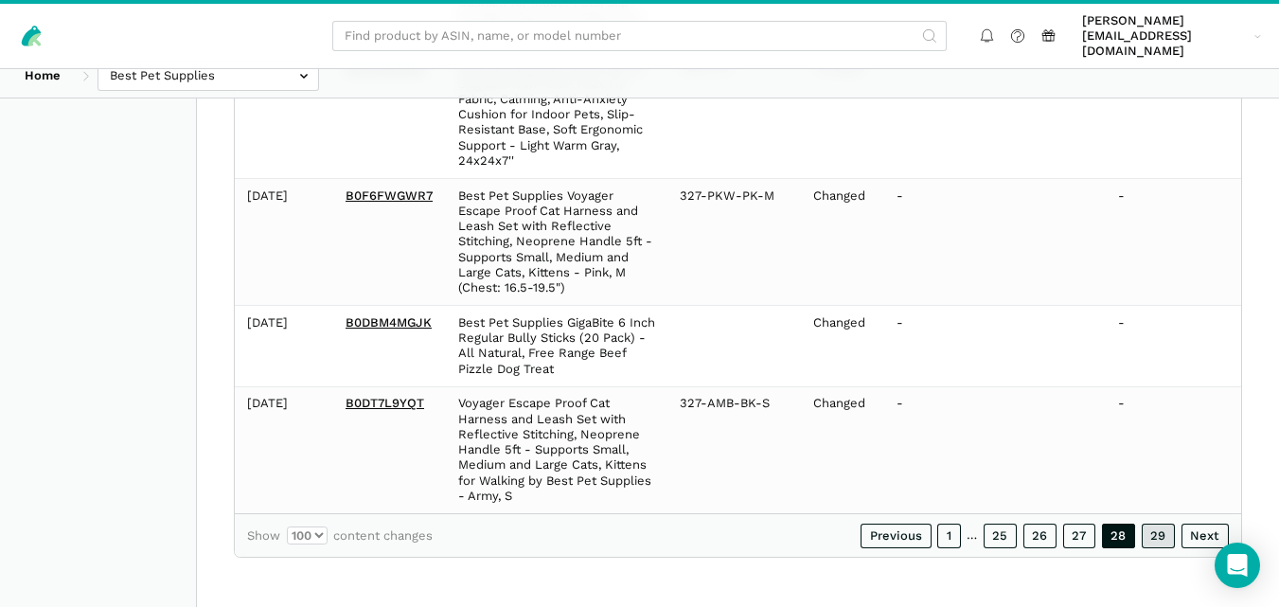
click at [1165, 532] on link "29" at bounding box center [1159, 536] width 34 height 25
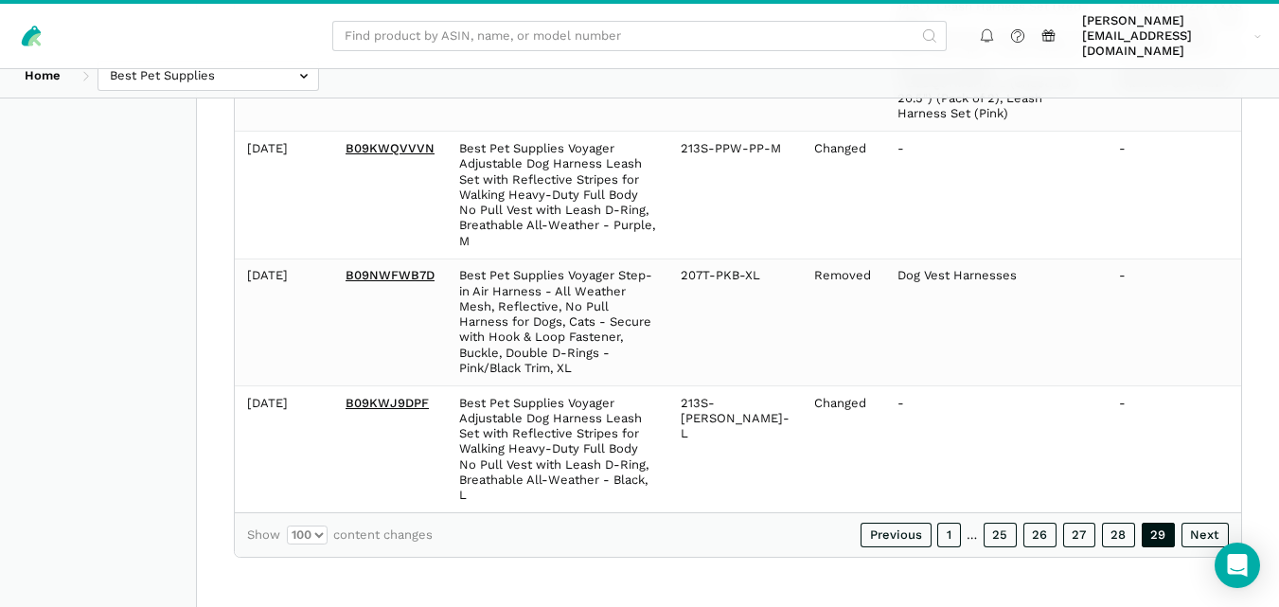
scroll to position [16515, 0]
click at [1115, 535] on link "28" at bounding box center [1119, 535] width 34 height 25
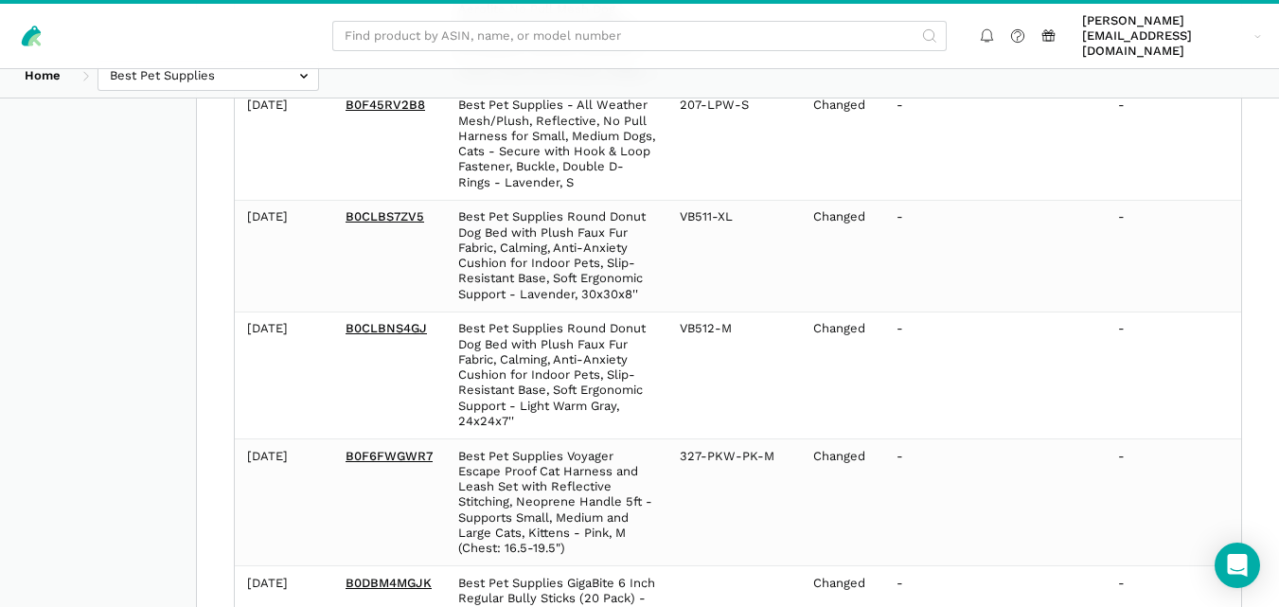
scroll to position [52146, 0]
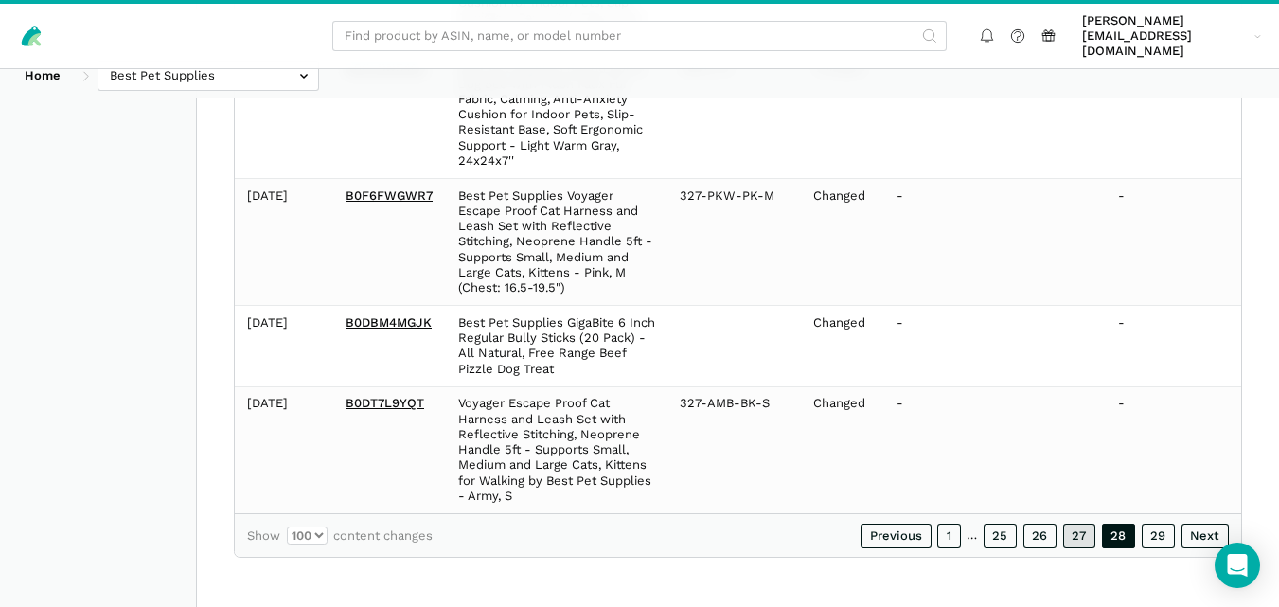
click at [1071, 534] on link "27" at bounding box center [1079, 536] width 33 height 25
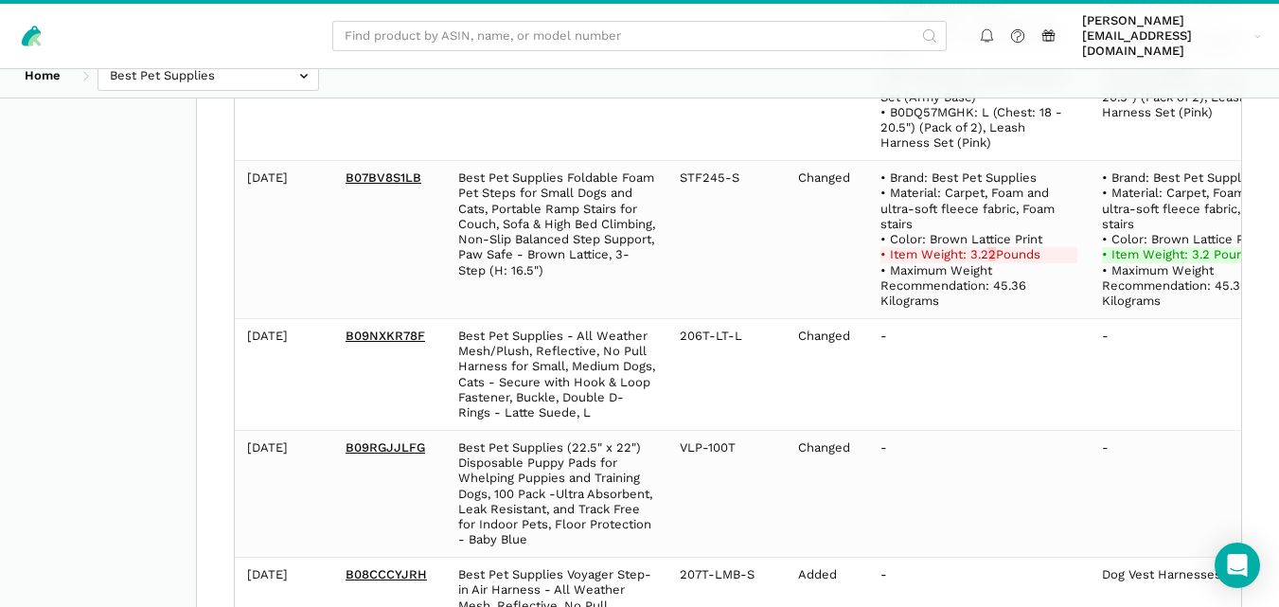
scroll to position [54777, 0]
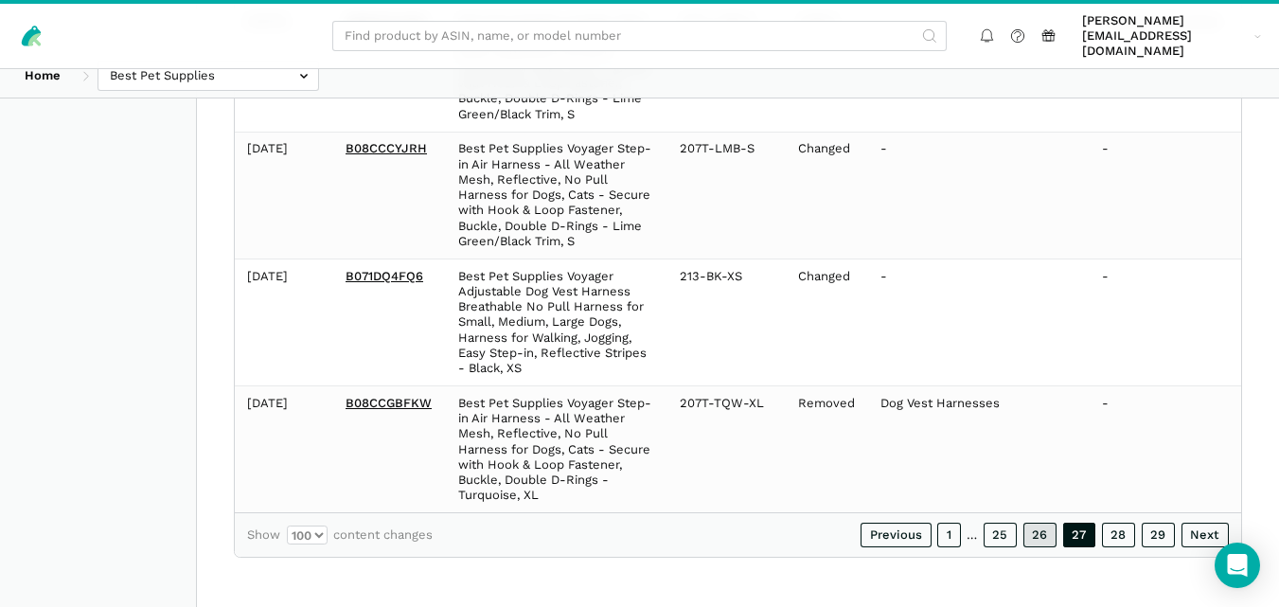
click at [1037, 531] on link "26" at bounding box center [1041, 535] width 34 height 25
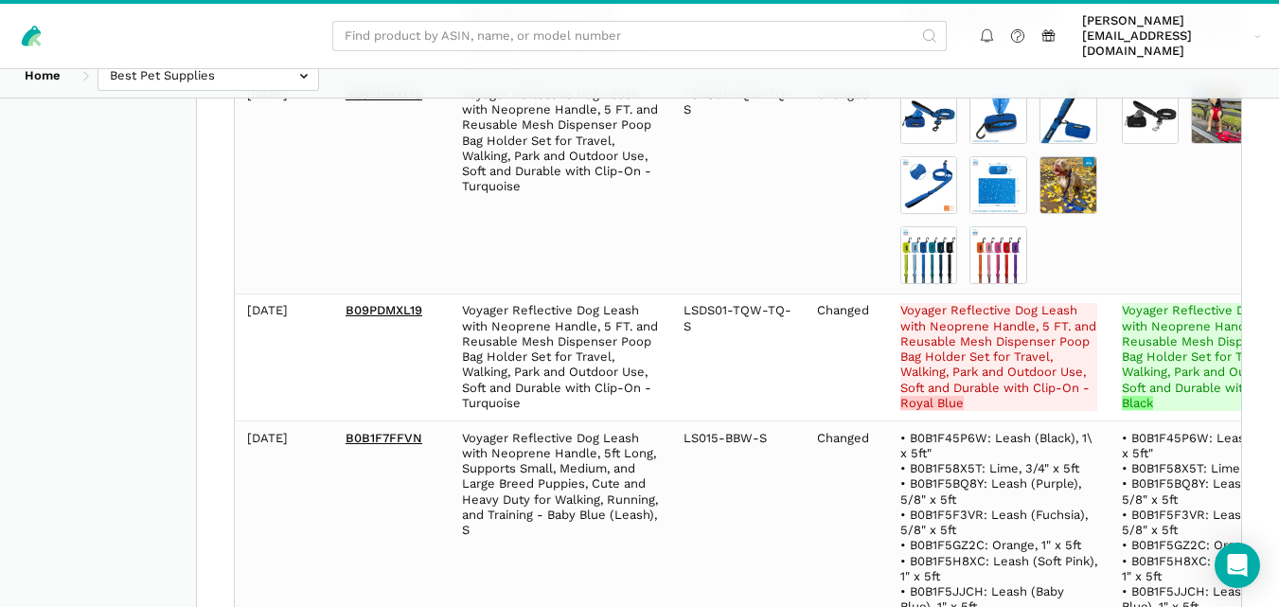
scroll to position [27043, 0]
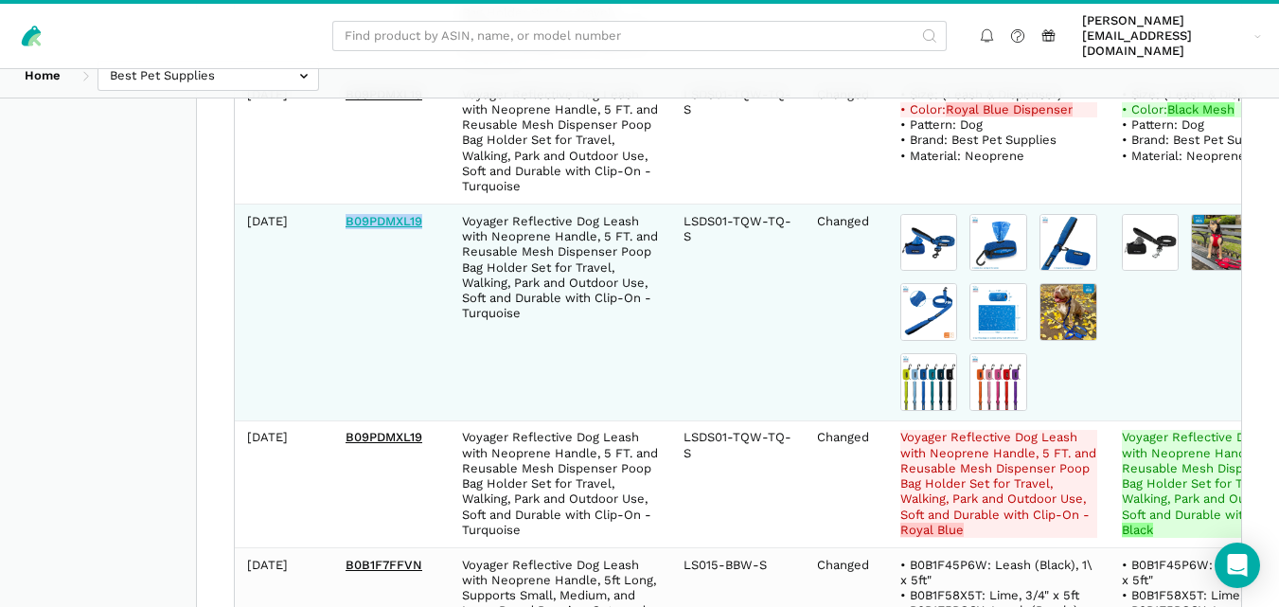
drag, startPoint x: 425, startPoint y: 233, endPoint x: 346, endPoint y: 233, distance: 79.5
click at [346, 233] on td "B09PDMXL19" at bounding box center [391, 313] width 116 height 217
copy link "B09PDMXL19"
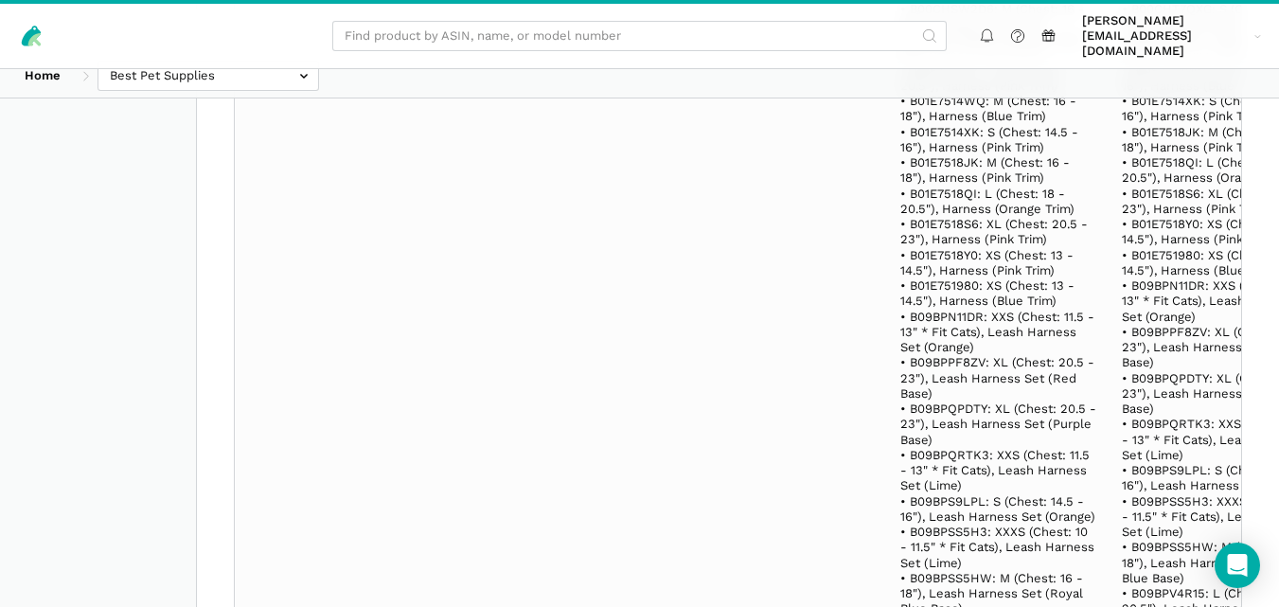
scroll to position [74806, 0]
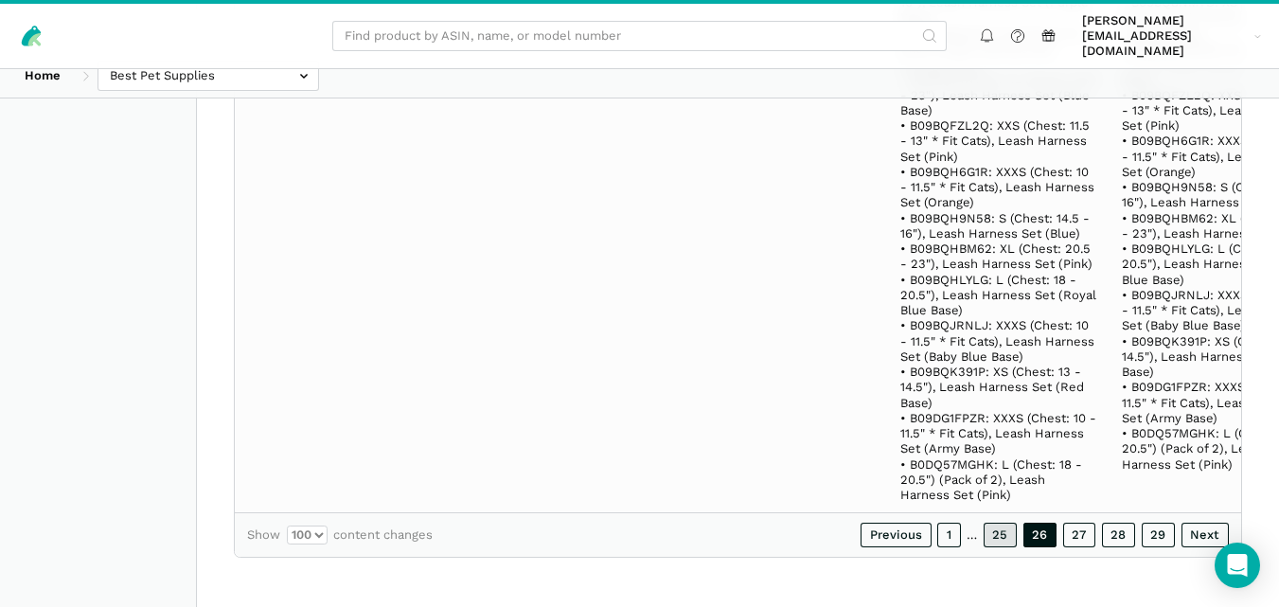
click at [1006, 531] on link "25" at bounding box center [1001, 535] width 34 height 25
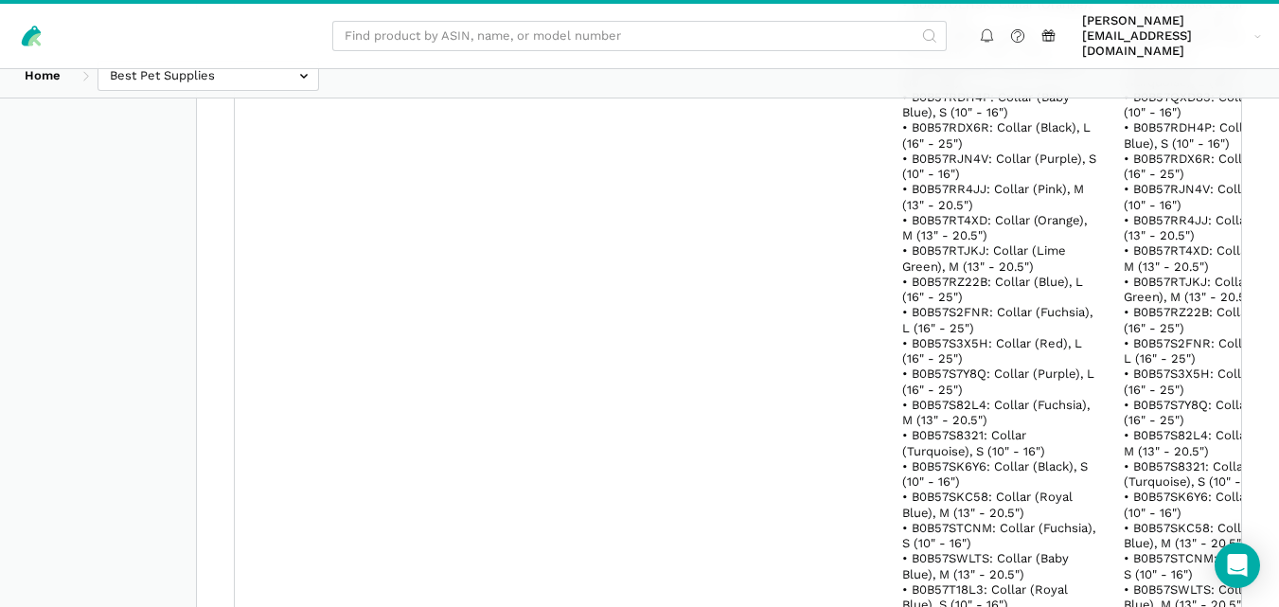
scroll to position [148416, 0]
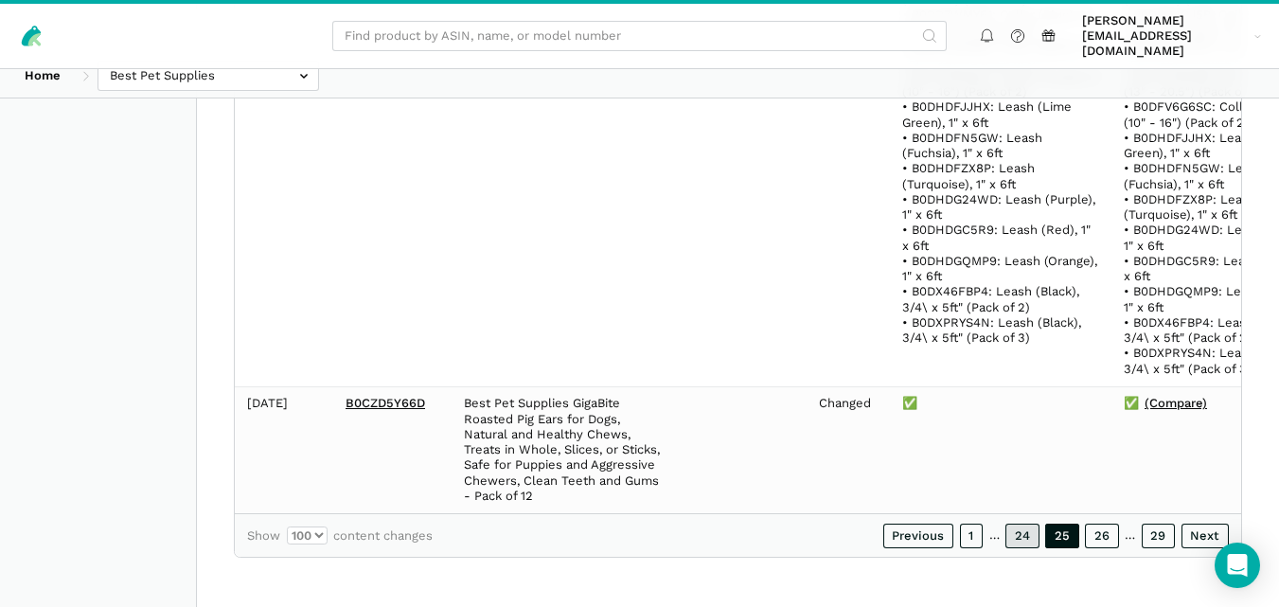
click at [1019, 524] on link "24" at bounding box center [1023, 536] width 34 height 25
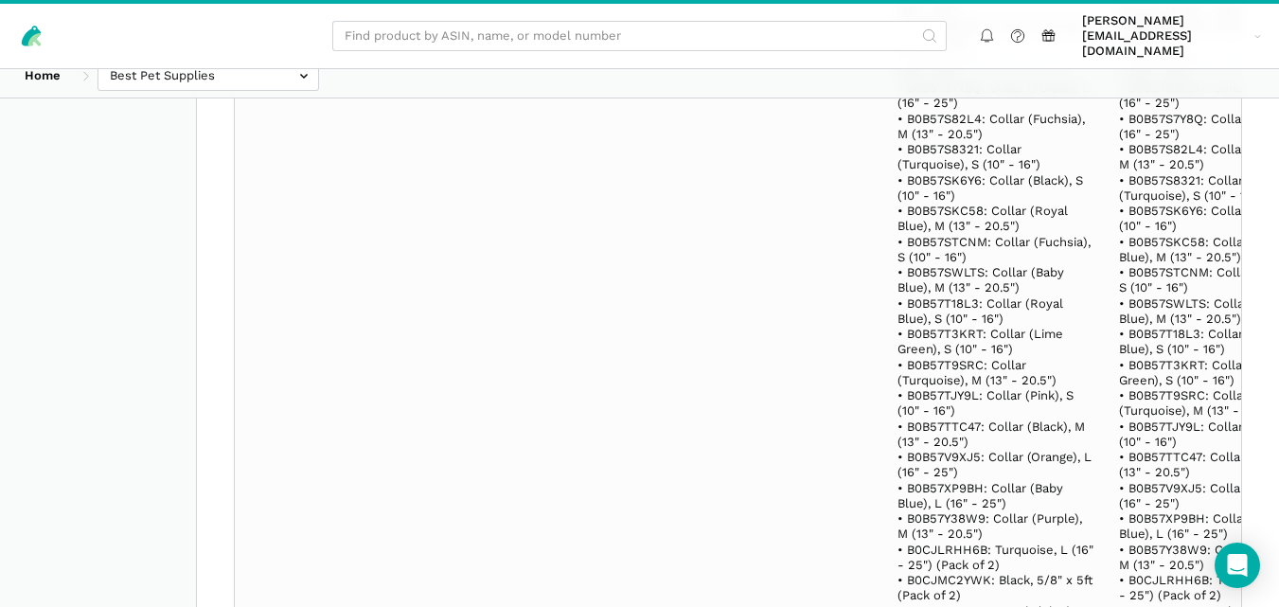
scroll to position [163918, 0]
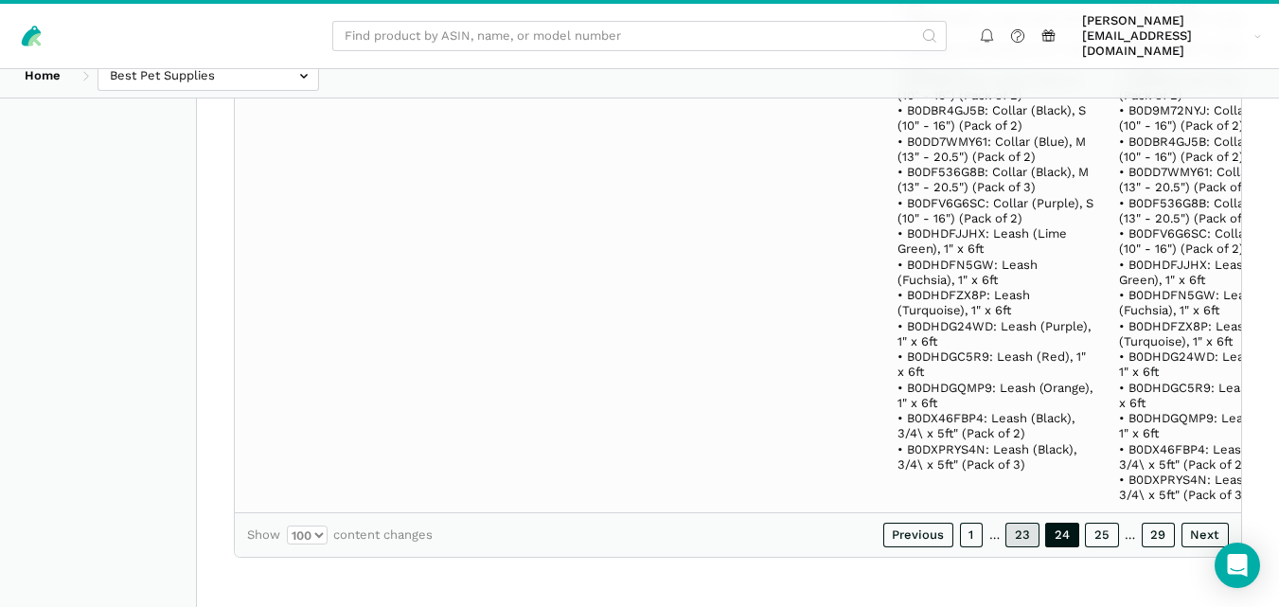
click at [1020, 532] on link "23" at bounding box center [1023, 535] width 34 height 25
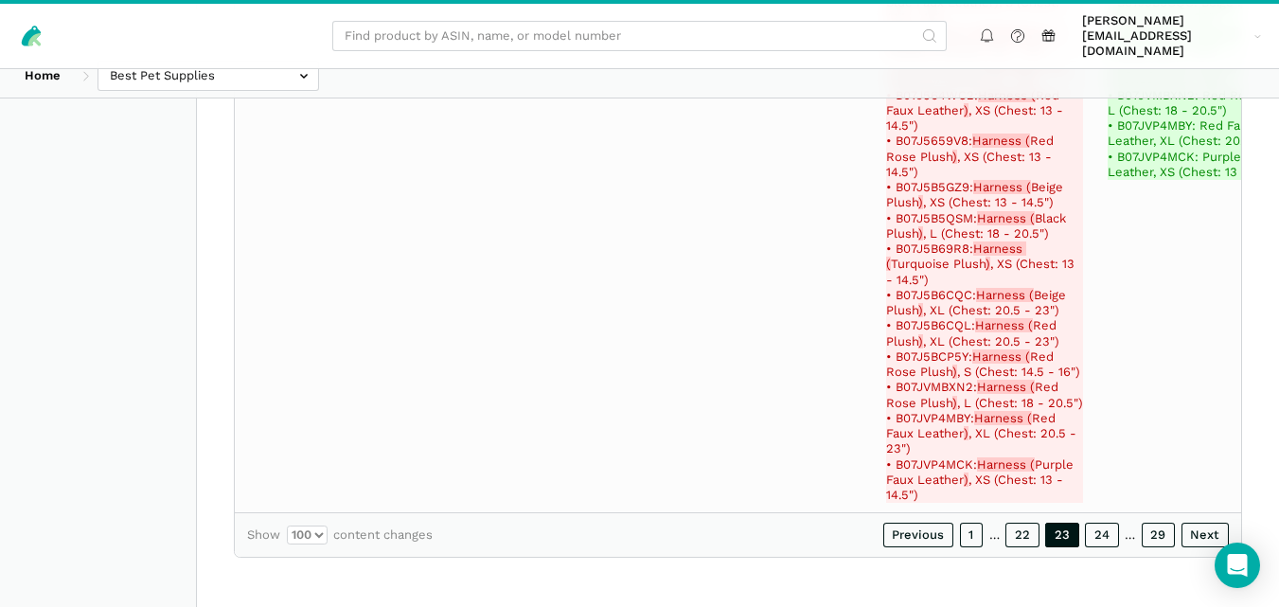
scroll to position [135697, 0]
click at [1026, 529] on link "22" at bounding box center [1023, 535] width 34 height 25
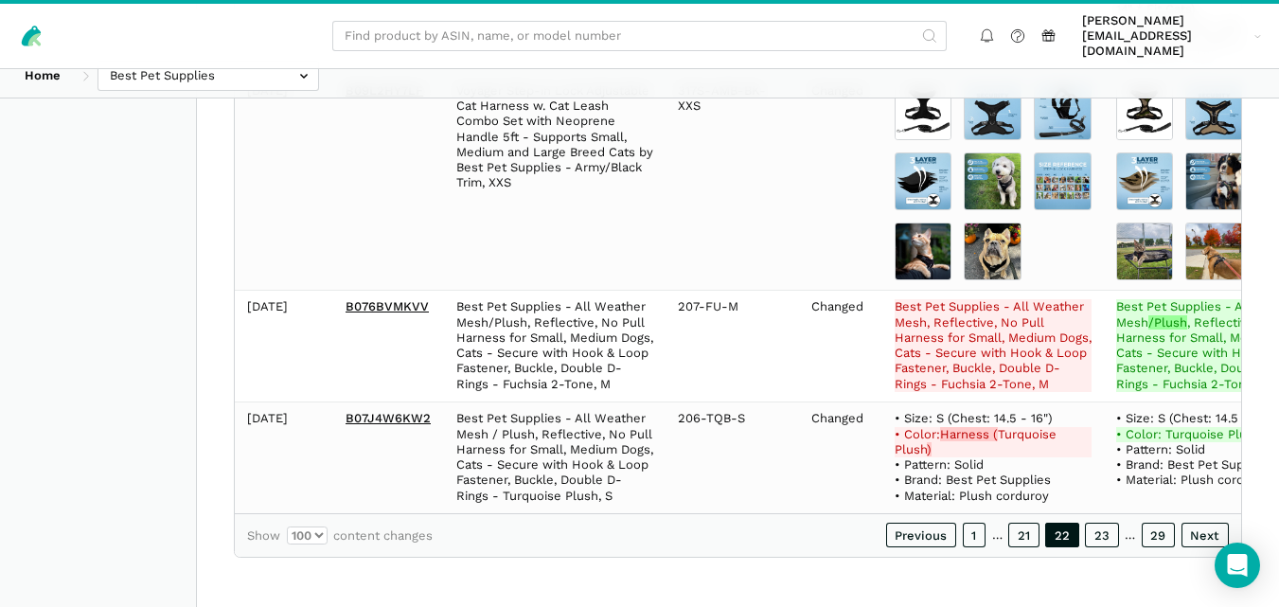
scroll to position [117044, 0]
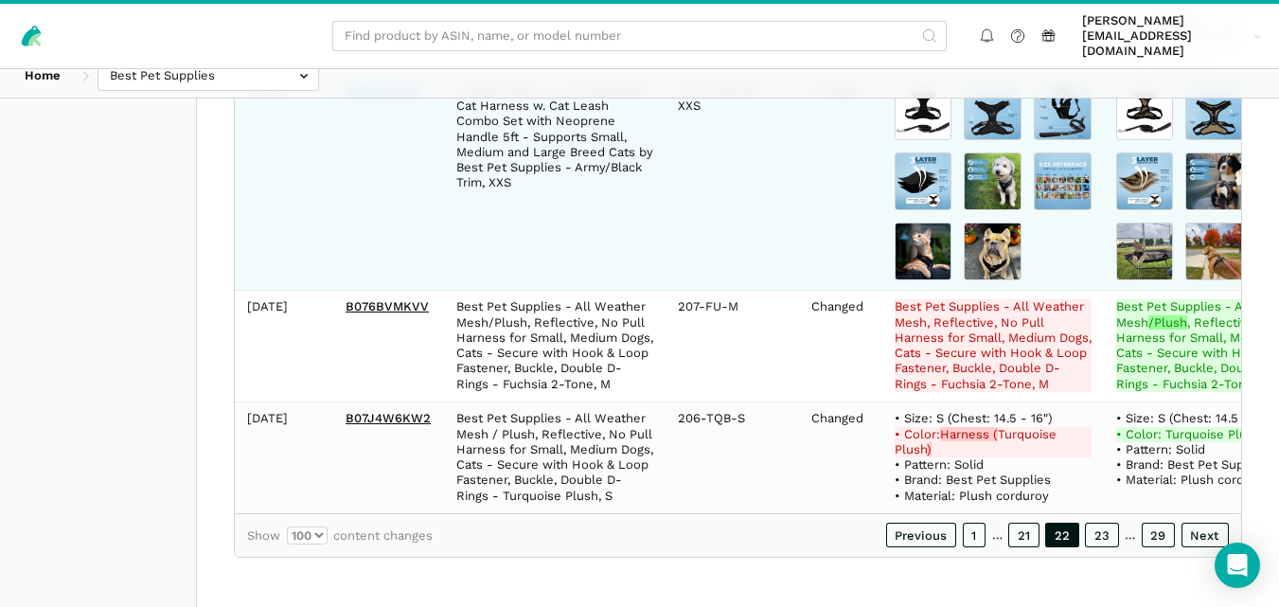
drag, startPoint x: 422, startPoint y: 266, endPoint x: 346, endPoint y: 268, distance: 76.7
click at [346, 268] on td "B09L2HY7LF" at bounding box center [388, 182] width 111 height 217
copy link "B09L2HY7LF"
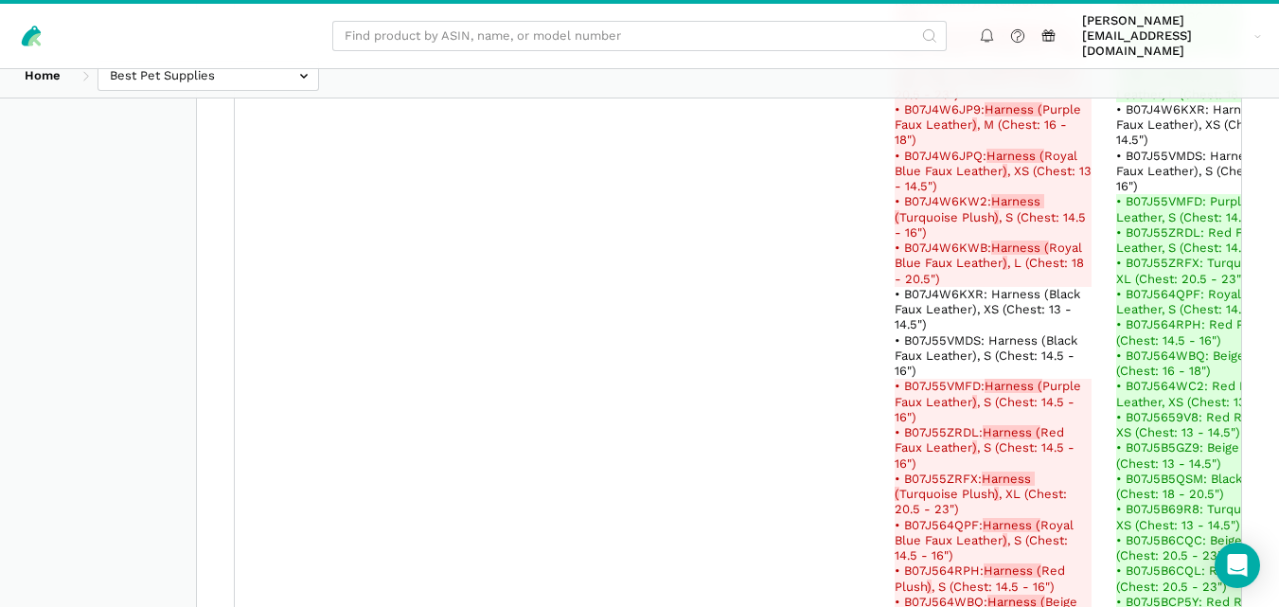
scroll to position [117244, 0]
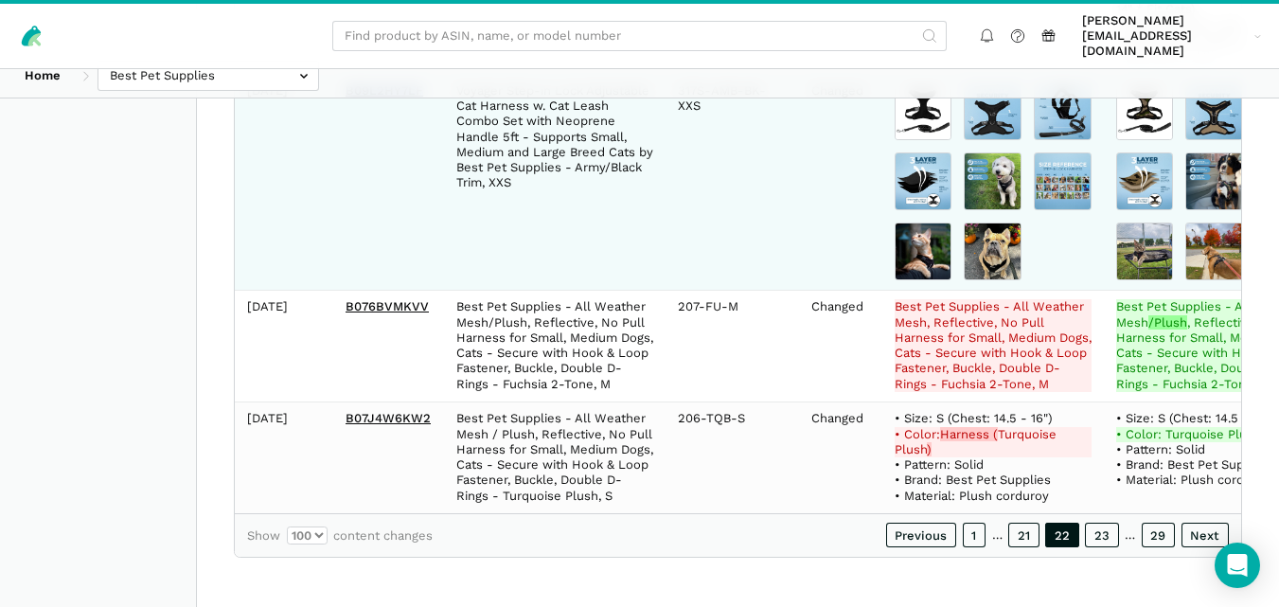
click at [964, 239] on img at bounding box center [993, 252] width 58 height 58
click at [974, 177] on img at bounding box center [993, 181] width 58 height 58
click at [899, 236] on img at bounding box center [924, 252] width 58 height 58
click at [1212, 164] on img at bounding box center [1215, 181] width 58 height 58
click at [918, 162] on img at bounding box center [924, 181] width 58 height 58
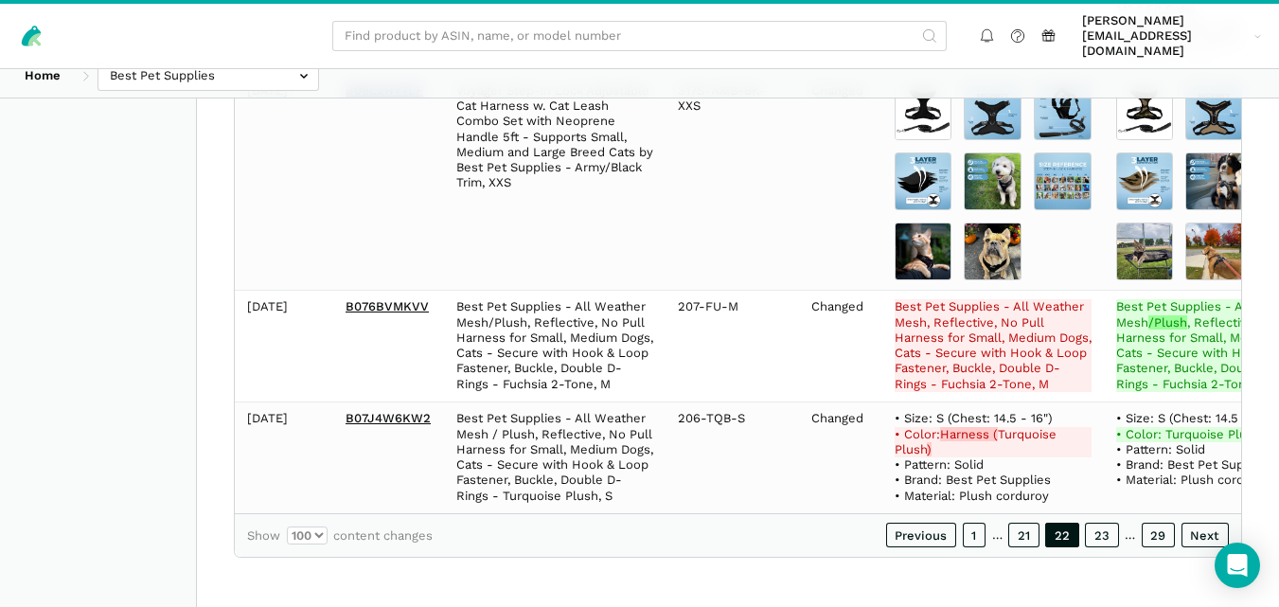
scroll to position [116846, 0]
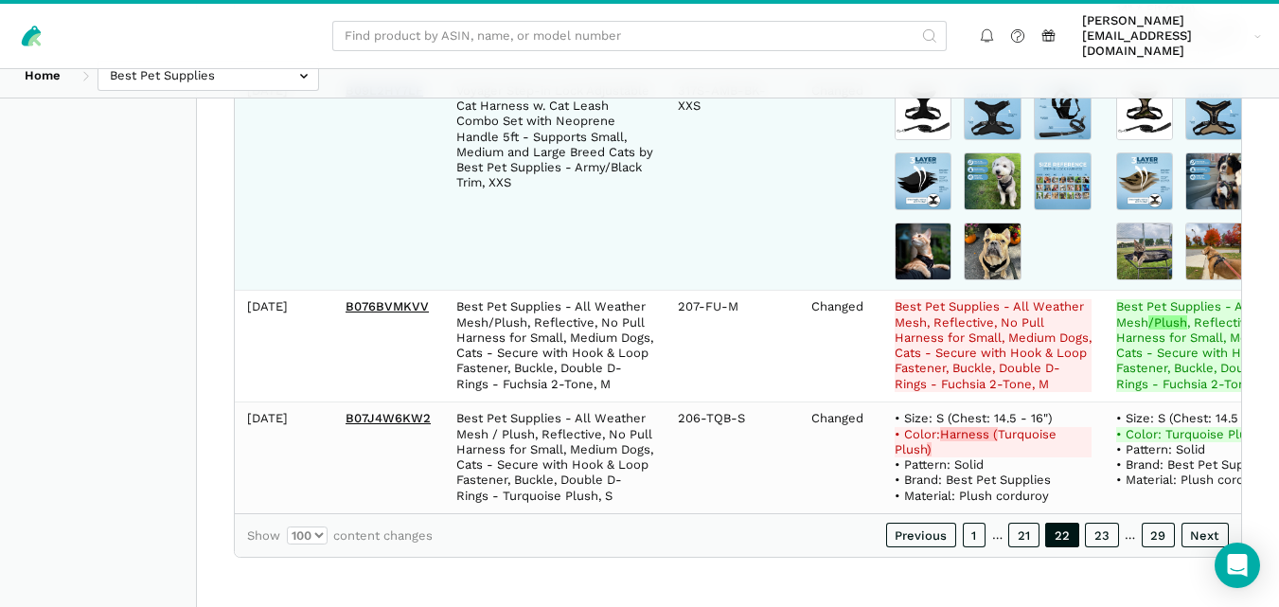
click at [983, 141] on img at bounding box center [993, 112] width 58 height 58
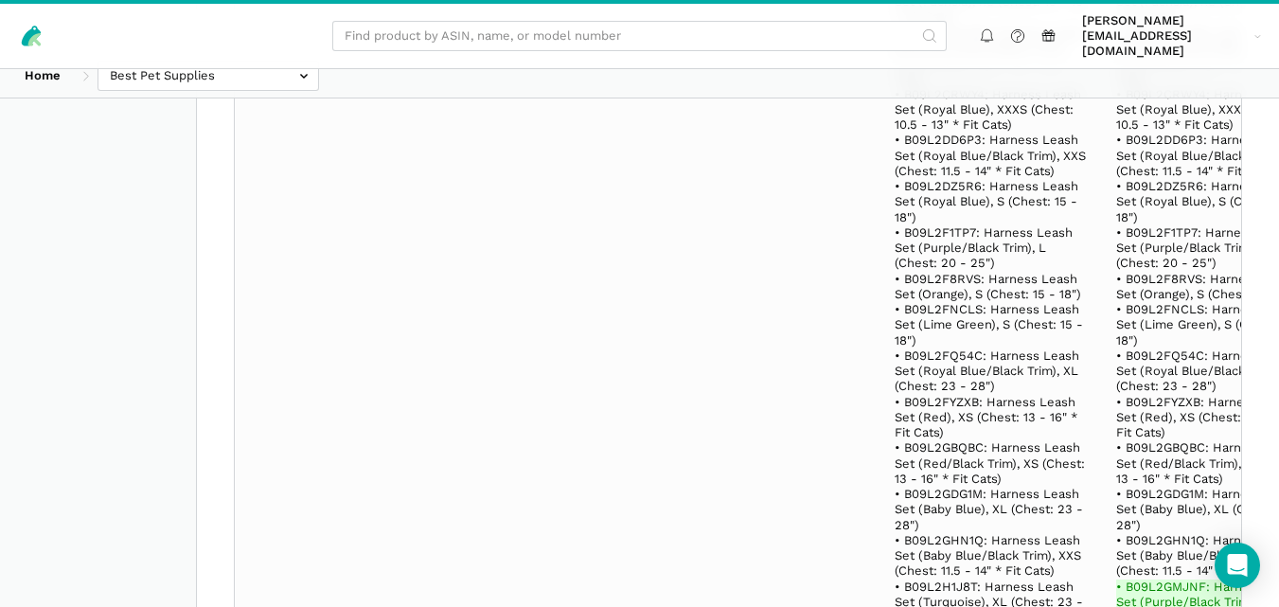
scroll to position [74573, 0]
